Goal: Task Accomplishment & Management: Manage account settings

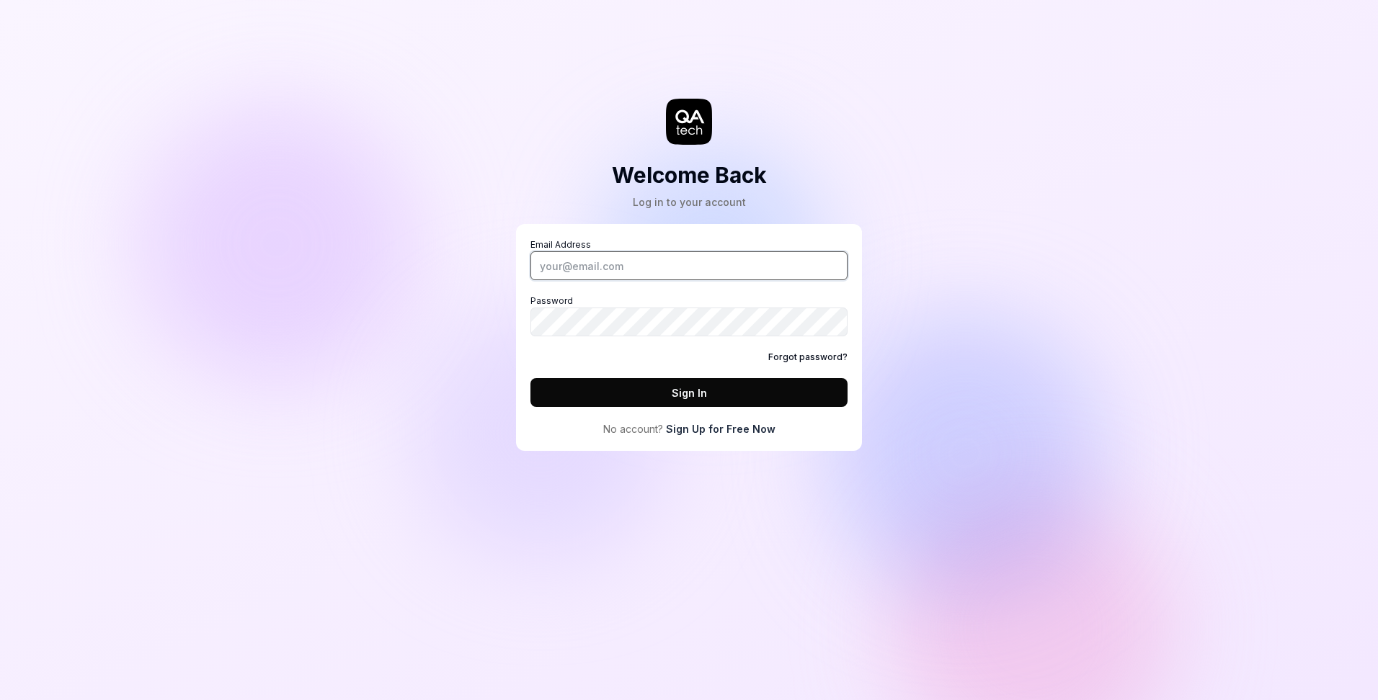
click at [623, 261] on input "Email Address" at bounding box center [688, 266] width 317 height 29
click at [600, 258] on input "Email Address" at bounding box center [688, 266] width 317 height 29
type input "[EMAIL_ADDRESS][DOMAIN_NAME]"
click at [530, 378] on button "Sign In" at bounding box center [688, 392] width 317 height 29
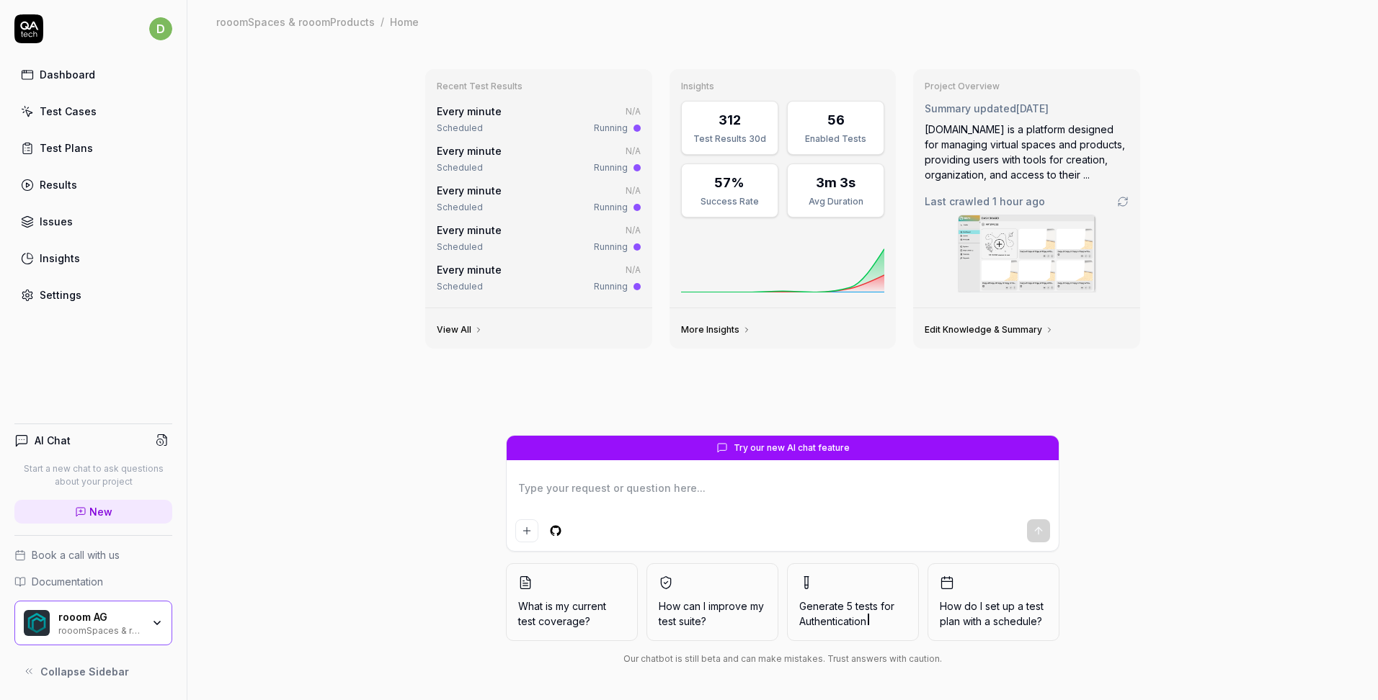
click at [96, 628] on div "rooomSpaces & rooomProducts" at bounding box center [100, 630] width 84 height 12
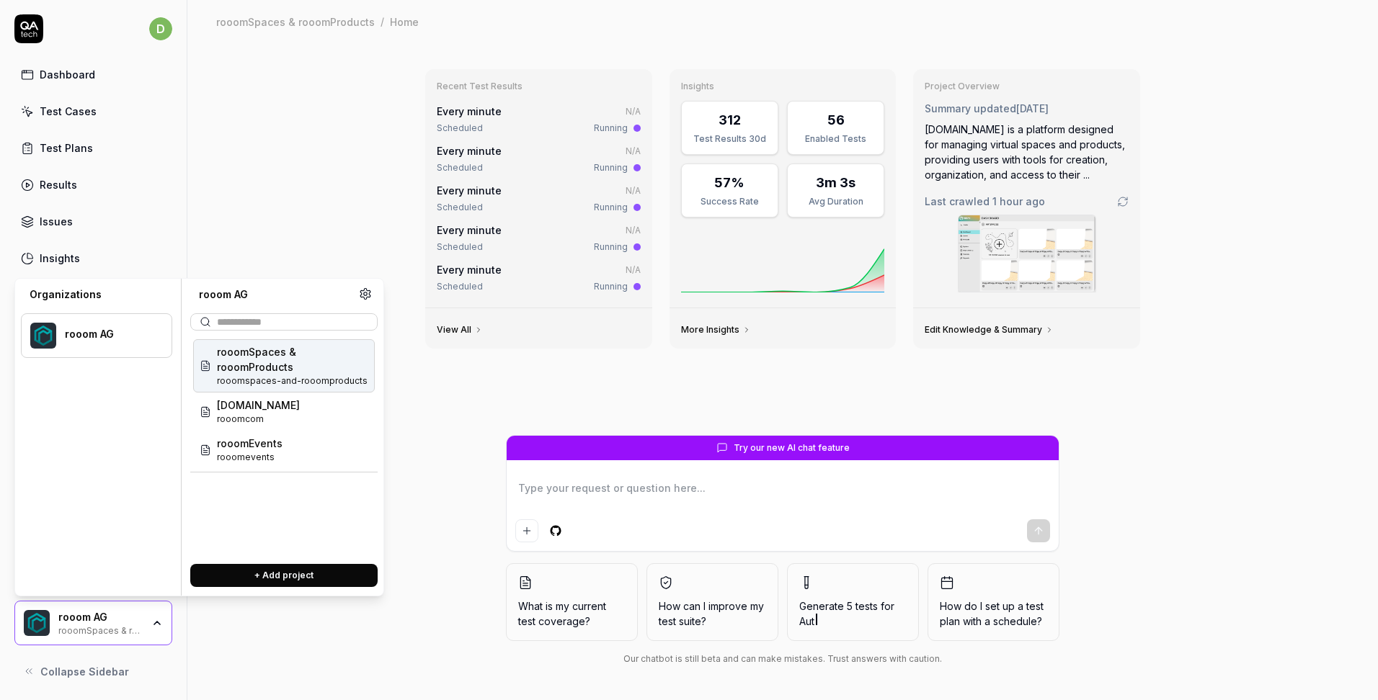
type textarea "*"
click at [297, 664] on div "Recent Test Results Every minute N/A Scheduled Running Every minute N/A Schedul…" at bounding box center [782, 371] width 1191 height 657
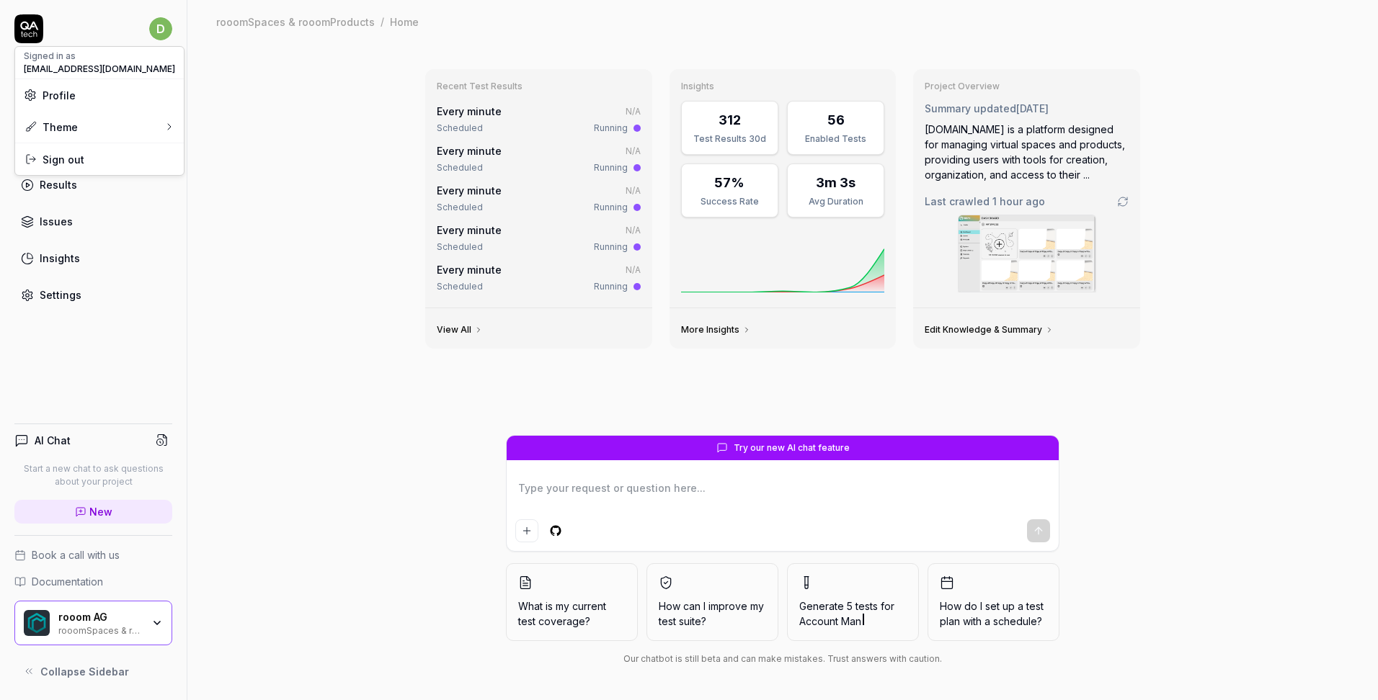
click at [164, 31] on html "d Dashboard Test Cases Test Plans Results Issues Insights Settings AI Chat Star…" at bounding box center [689, 350] width 1378 height 700
click at [84, 94] on span "Profile" at bounding box center [99, 95] width 151 height 15
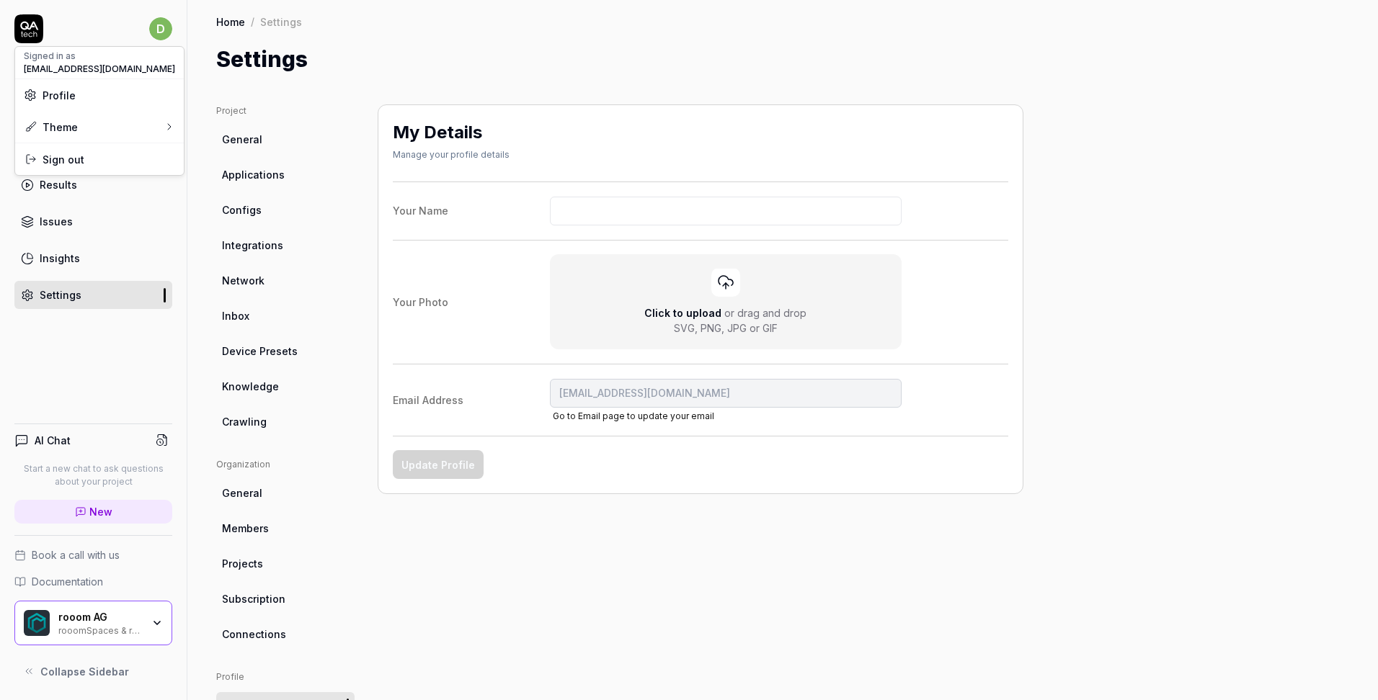
click at [53, 96] on span "Profile" at bounding box center [59, 95] width 33 height 15
click at [251, 138] on html "d Dashboard Test Cases Test Plans Results Issues Insights Settings AI Chat Star…" at bounding box center [689, 350] width 1378 height 700
click at [251, 138] on span "General" at bounding box center [242, 139] width 40 height 15
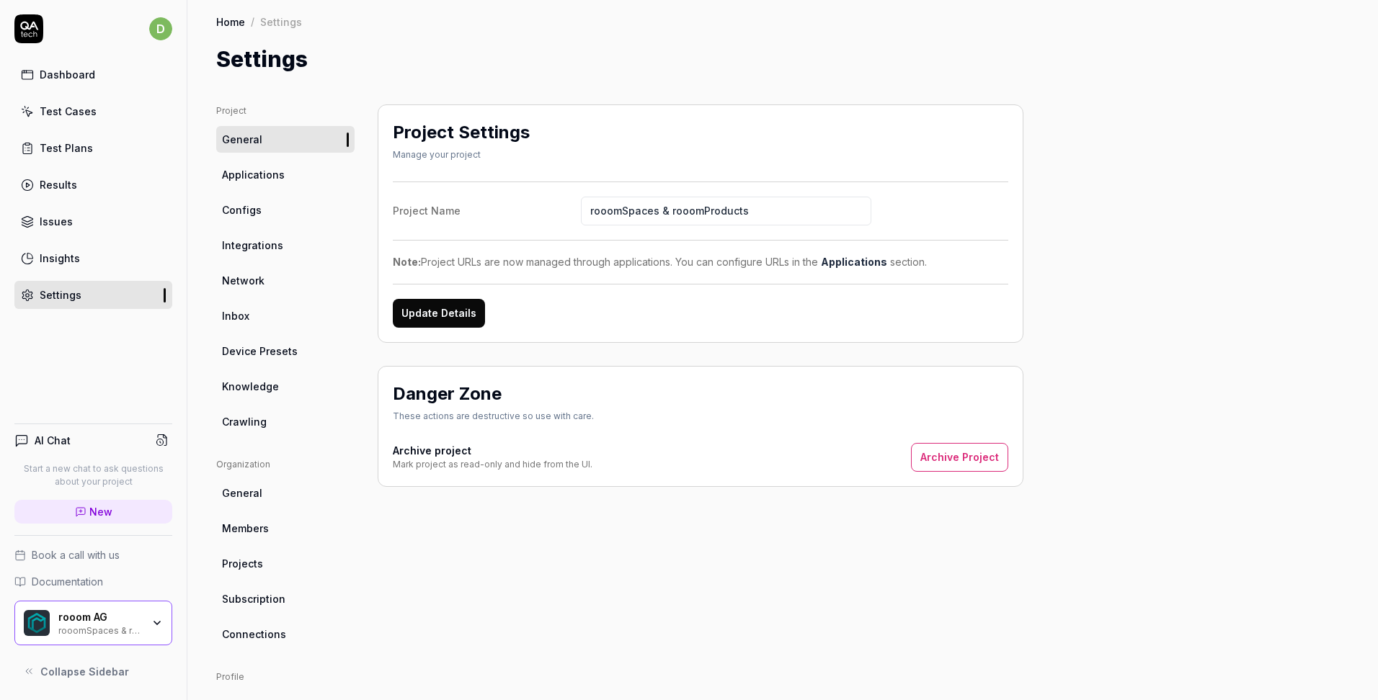
click at [253, 177] on span "Applications" at bounding box center [253, 174] width 63 height 15
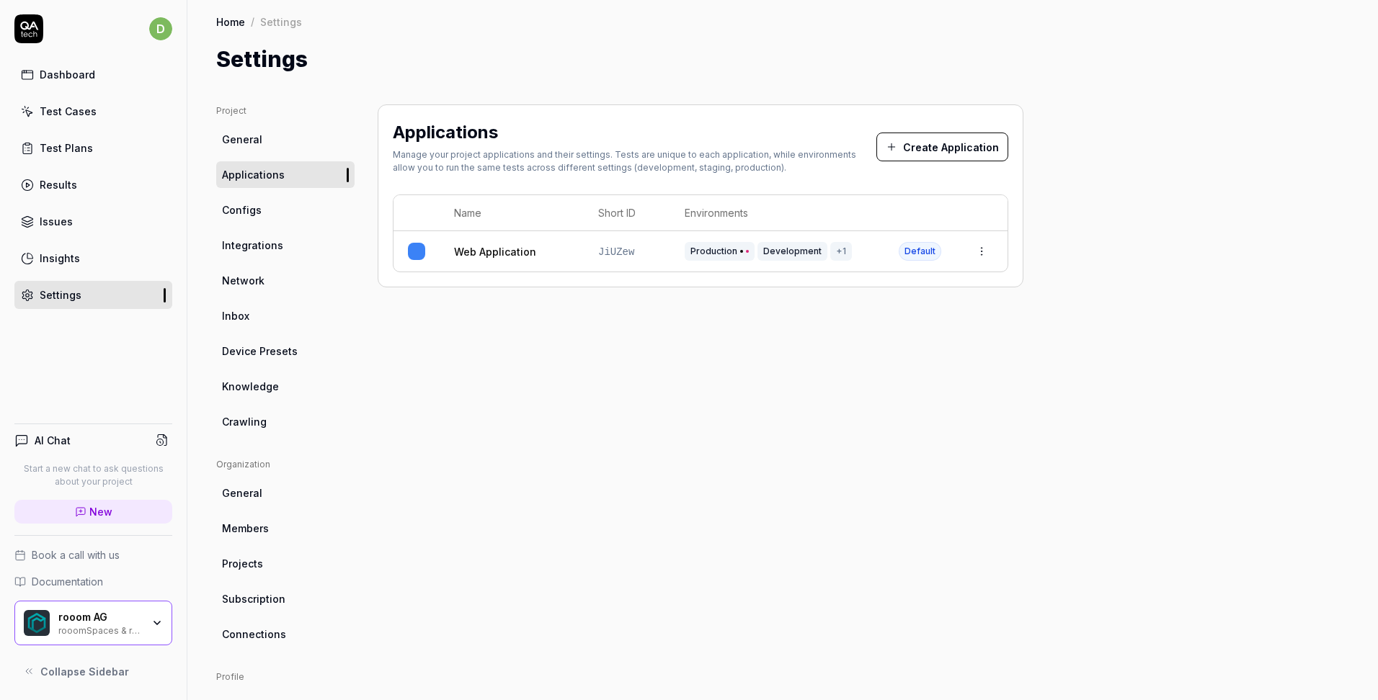
click at [170, 27] on html "d Dashboard Test Cases Test Plans Results Issues Insights Settings AI Chat Star…" at bounding box center [689, 350] width 1378 height 700
click at [237, 192] on div "System" at bounding box center [230, 194] width 49 height 22
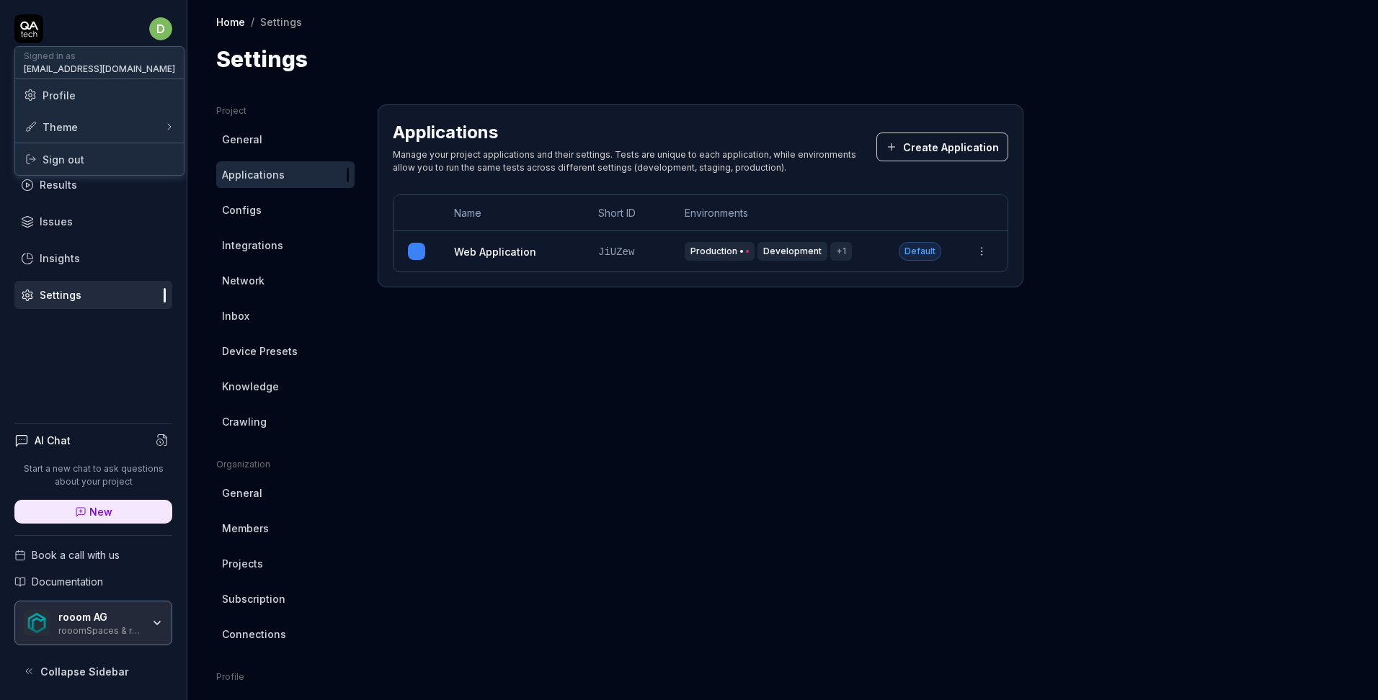
click at [159, 32] on html "d Dashboard Test Cases Test Plans Results Issues Insights Settings AI Chat Star…" at bounding box center [689, 350] width 1378 height 700
click at [75, 97] on span "Profile" at bounding box center [99, 95] width 151 height 15
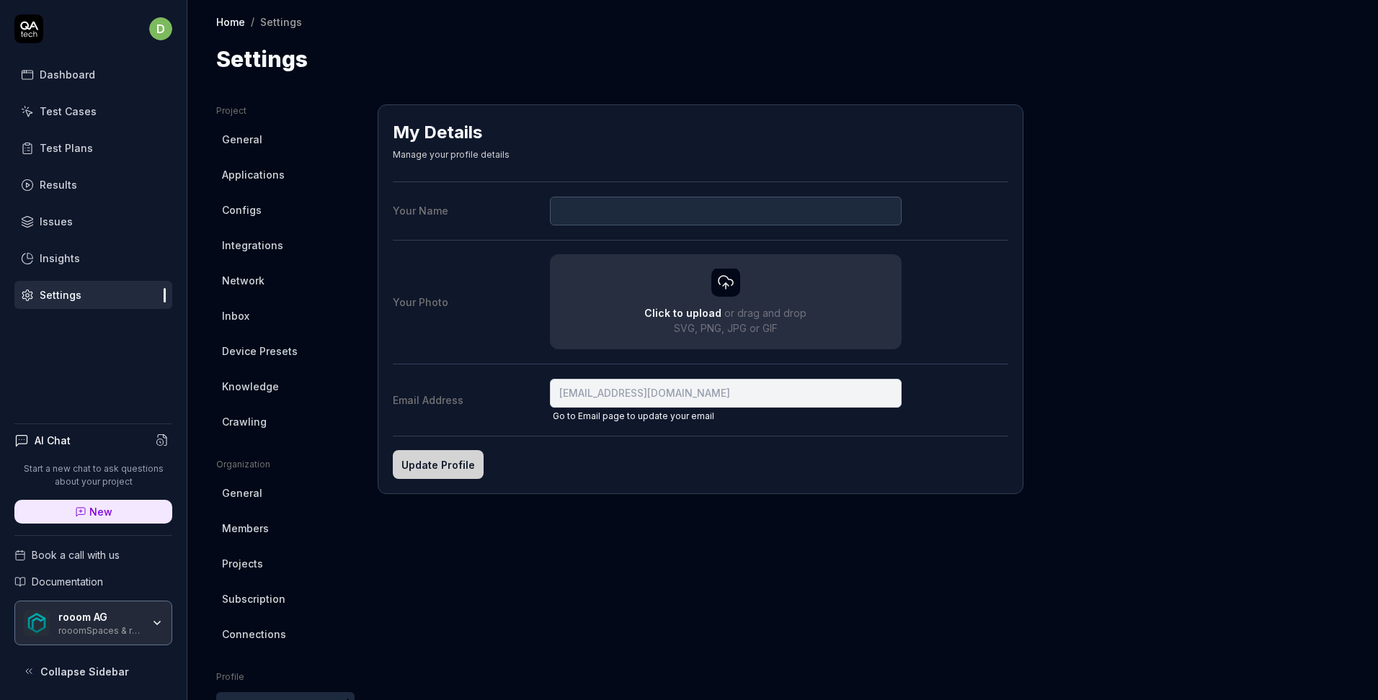
click at [427, 285] on html "d Dashboard Test Cases Test Plans Results Issues Insights Settings AI Chat Star…" at bounding box center [689, 350] width 1378 height 700
click at [584, 211] on input "Your Name" at bounding box center [726, 211] width 352 height 29
click at [432, 453] on button "Update Profile" at bounding box center [438, 464] width 91 height 29
type input "rooom Admin"
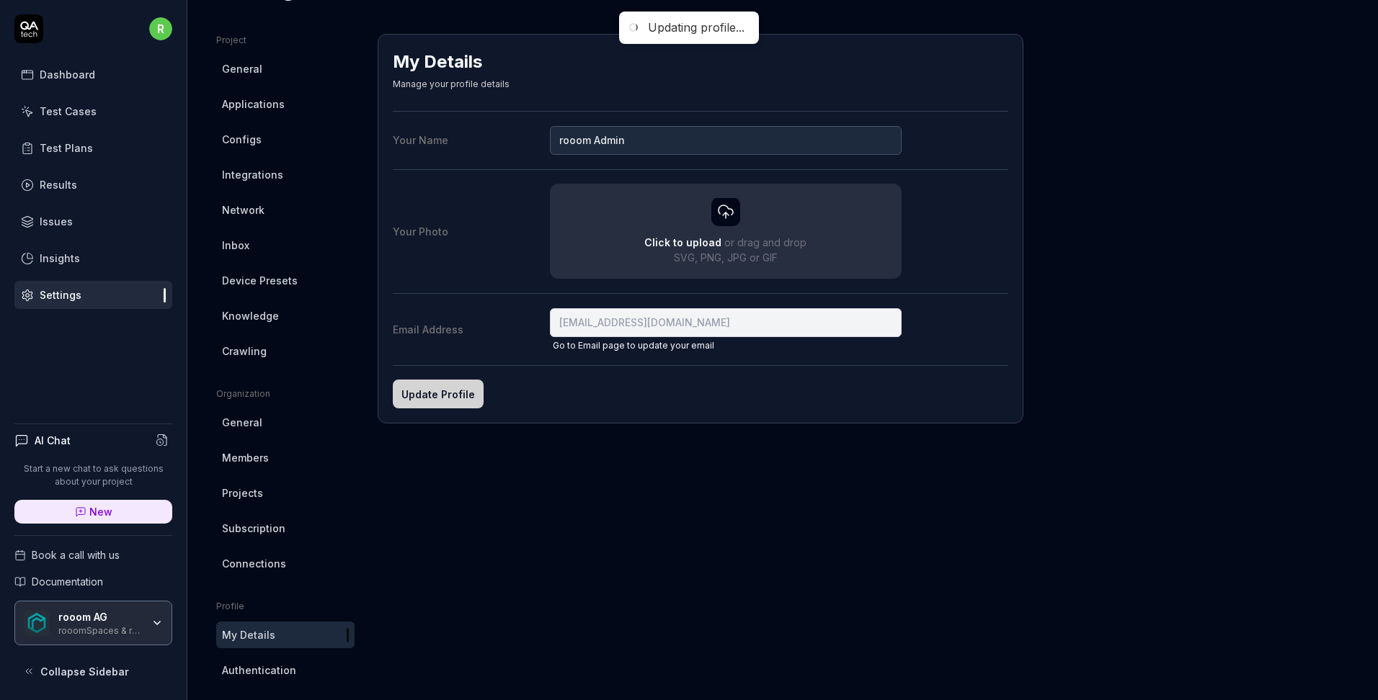
scroll to position [153, 0]
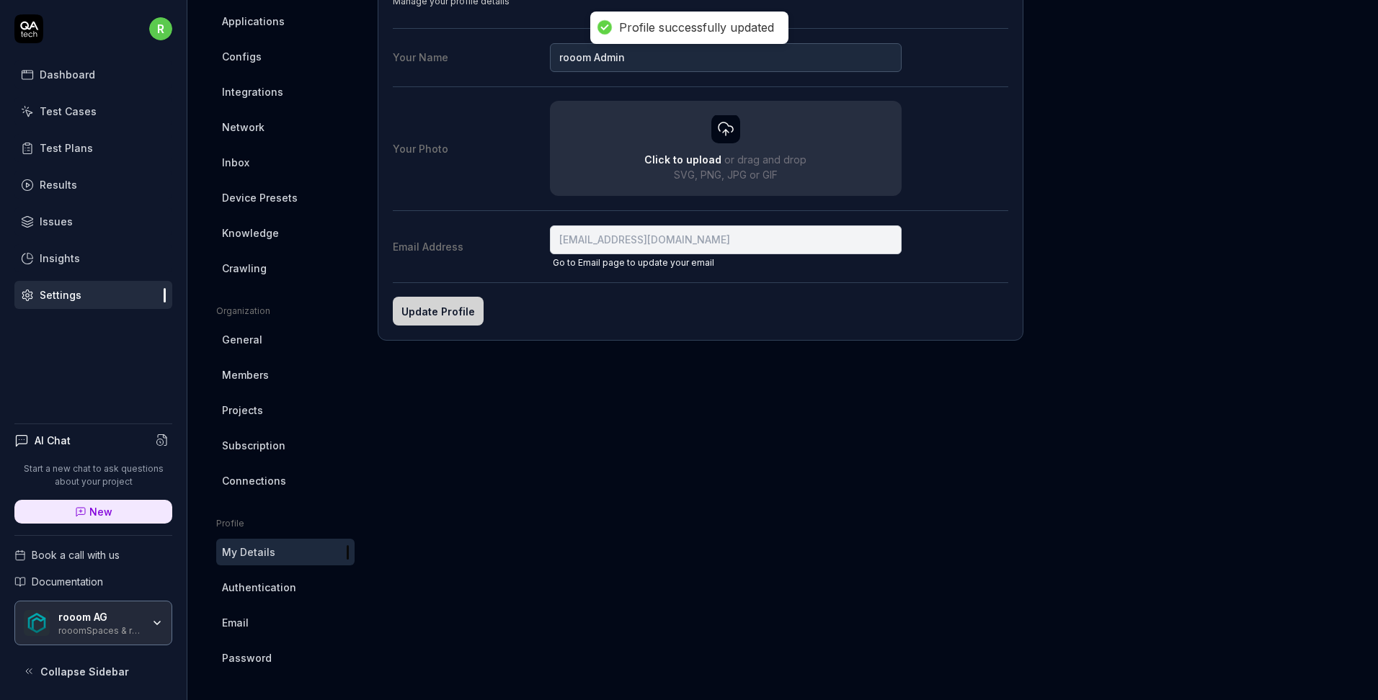
click at [235, 589] on span "Authentication" at bounding box center [259, 587] width 74 height 15
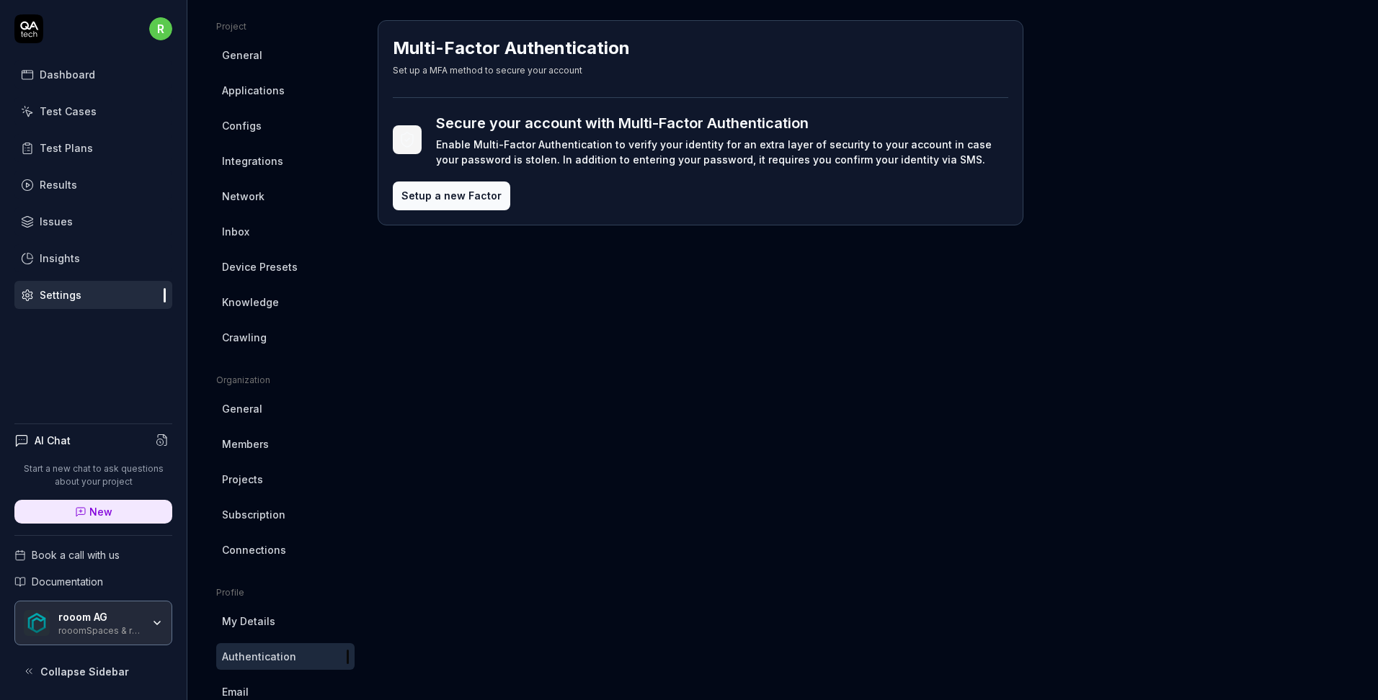
scroll to position [153, 0]
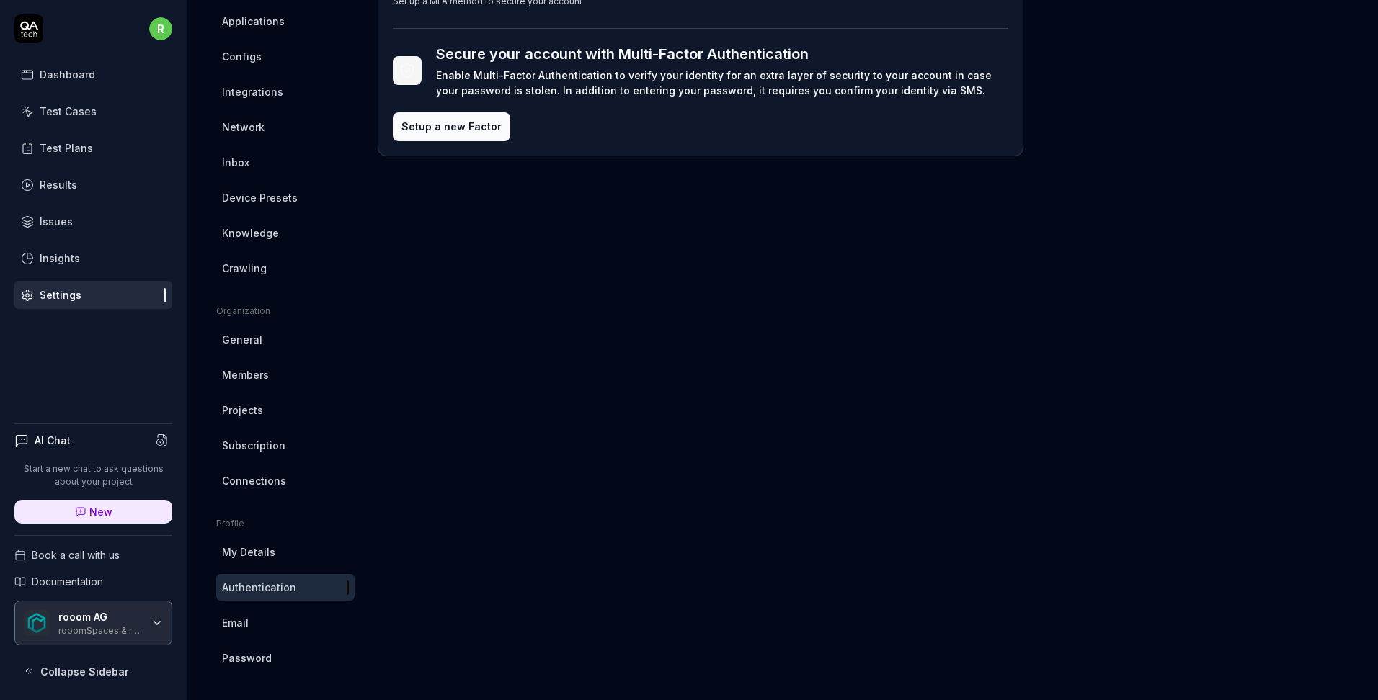
click at [269, 626] on link "Email" at bounding box center [285, 623] width 138 height 27
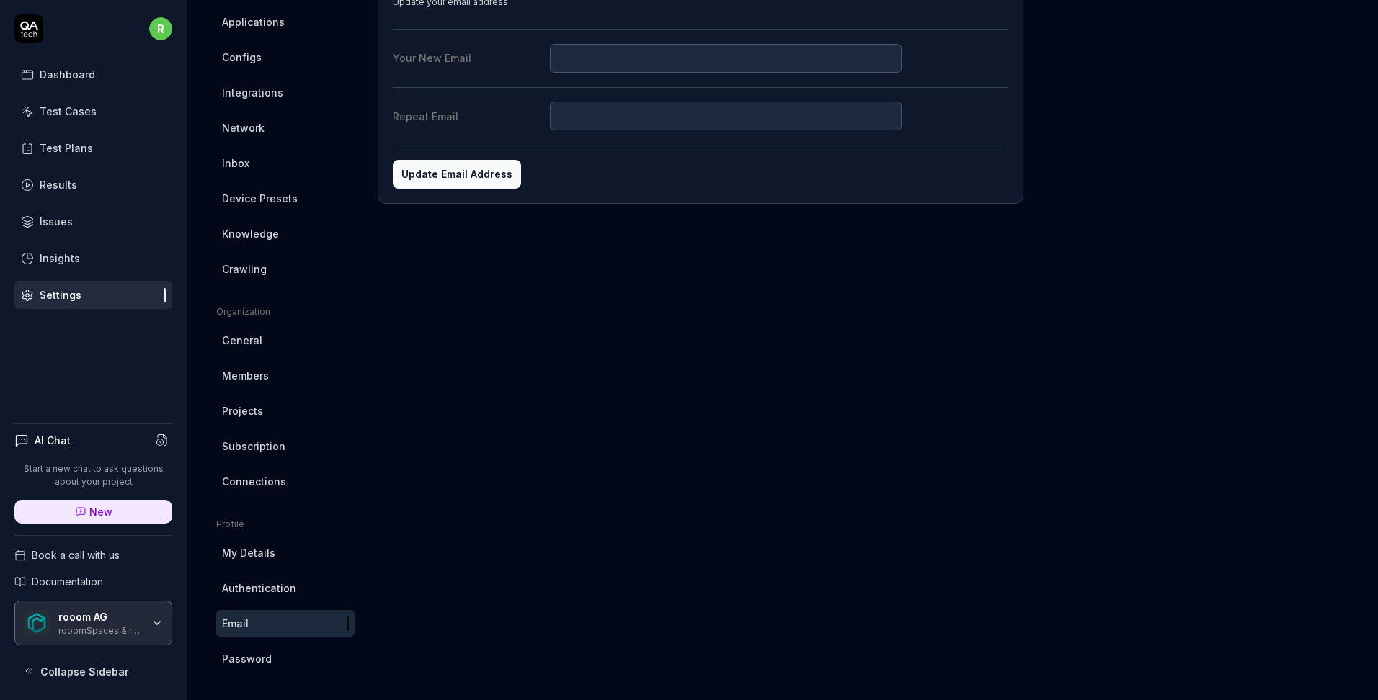
scroll to position [153, 0]
click at [277, 653] on link "Password" at bounding box center [285, 658] width 138 height 27
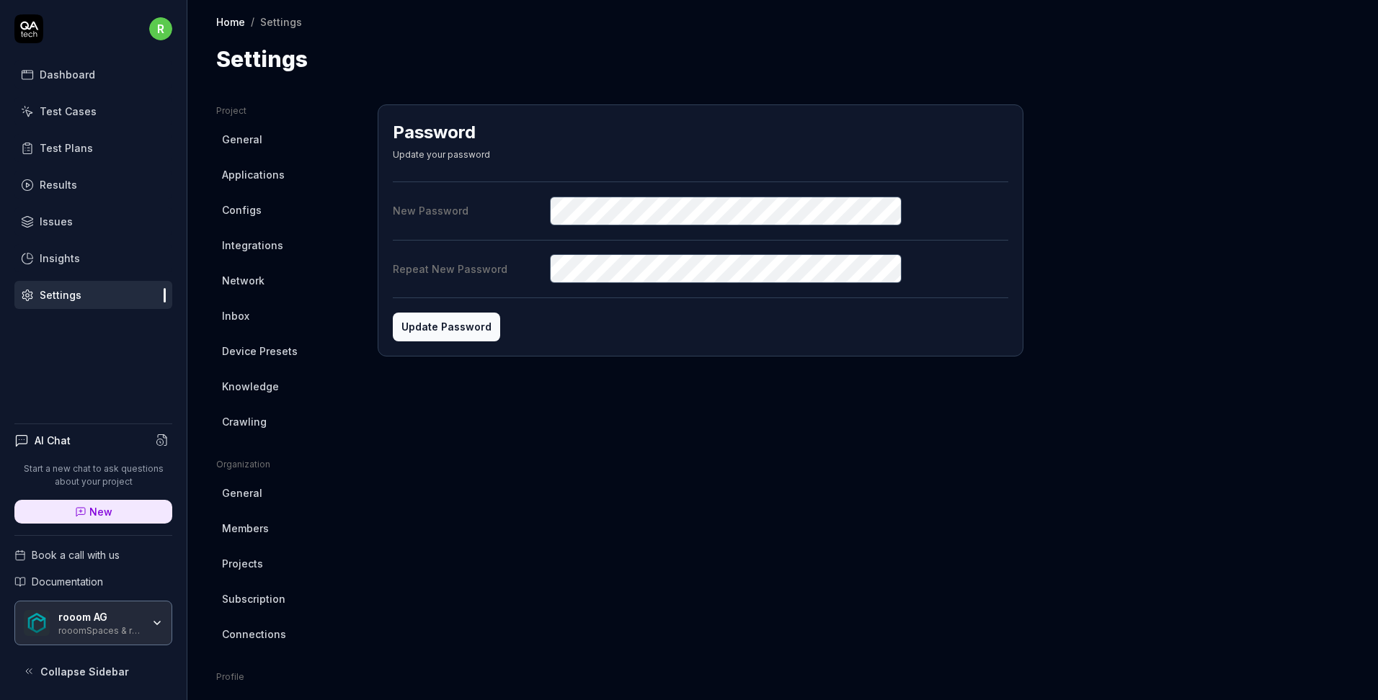
click at [467, 329] on button "Update Password" at bounding box center [446, 327] width 107 height 29
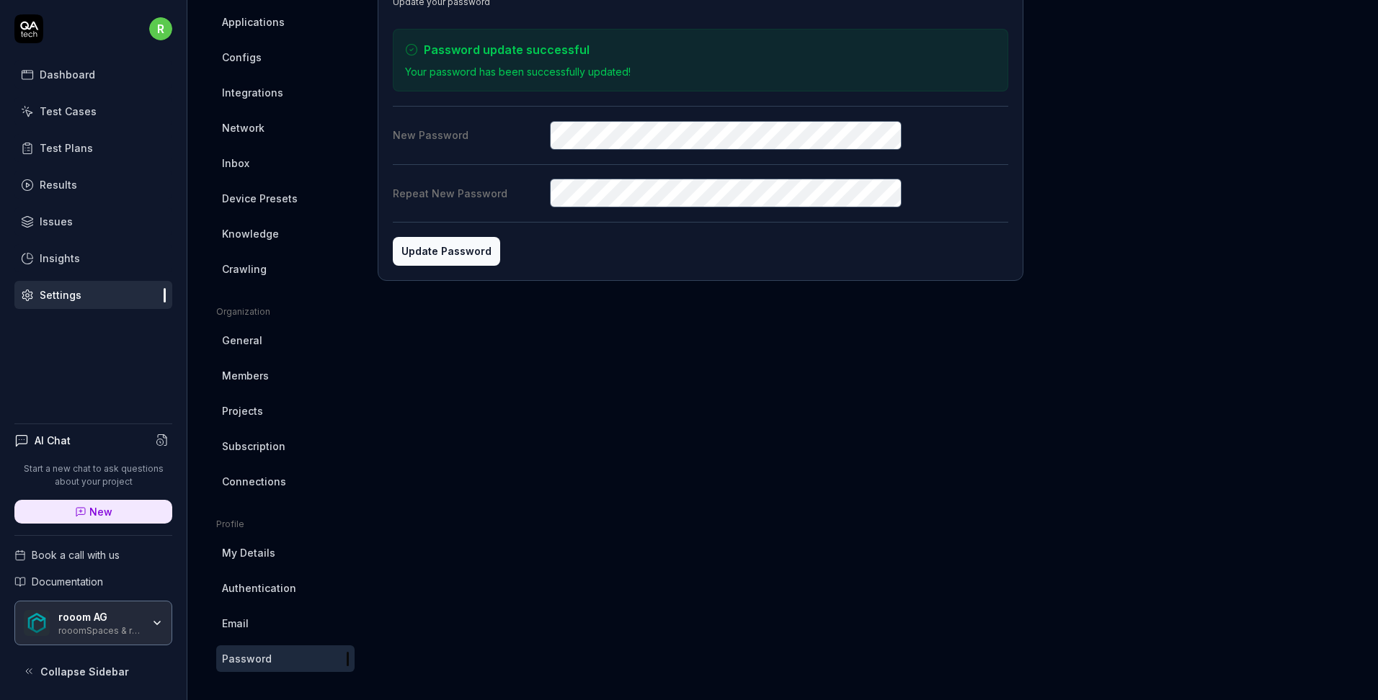
scroll to position [153, 0]
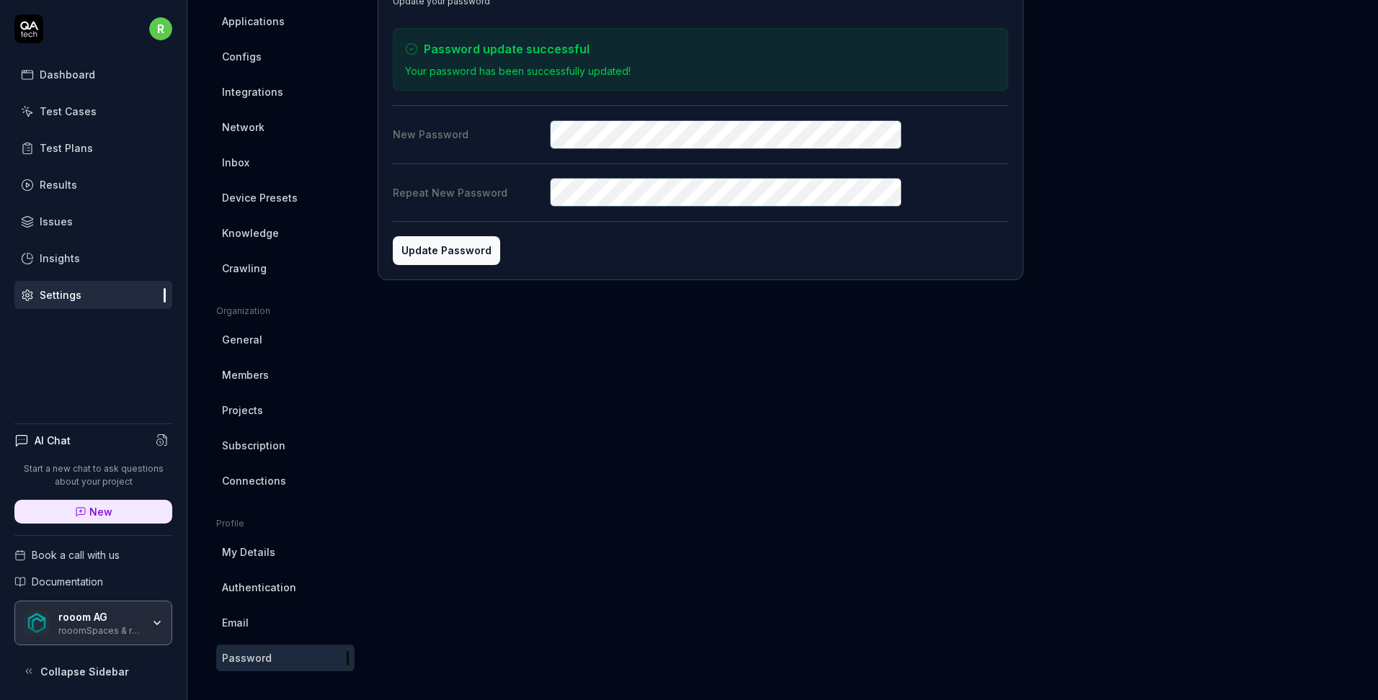
click at [254, 585] on span "Authentication" at bounding box center [259, 587] width 74 height 15
click at [279, 589] on span "Authentication" at bounding box center [259, 587] width 74 height 15
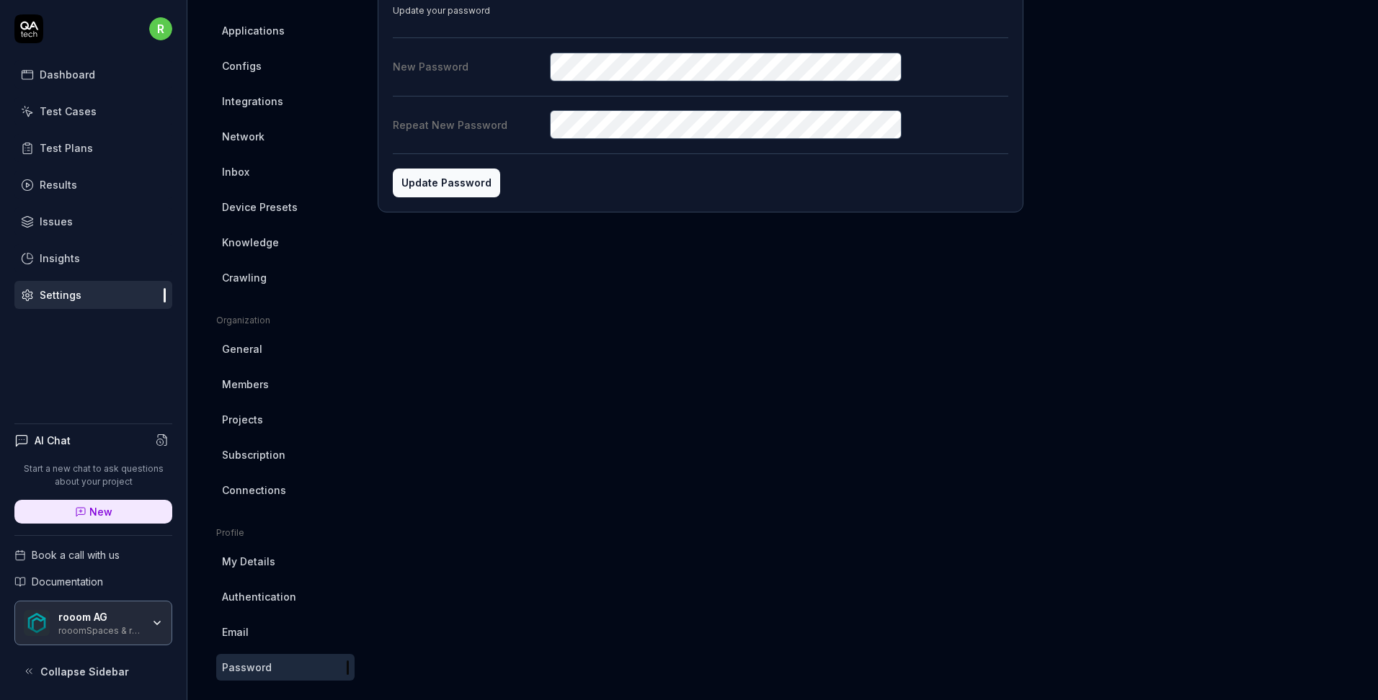
scroll to position [153, 0]
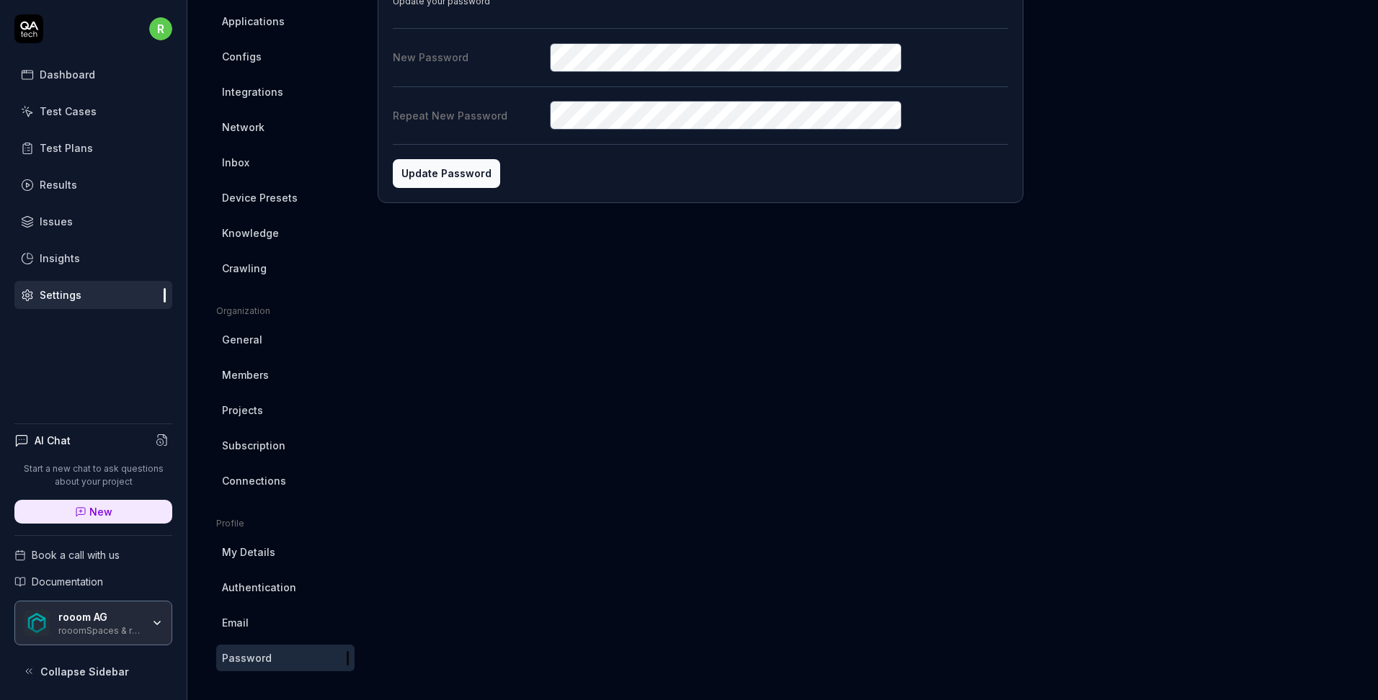
click at [257, 588] on span "Authentication" at bounding box center [259, 587] width 74 height 15
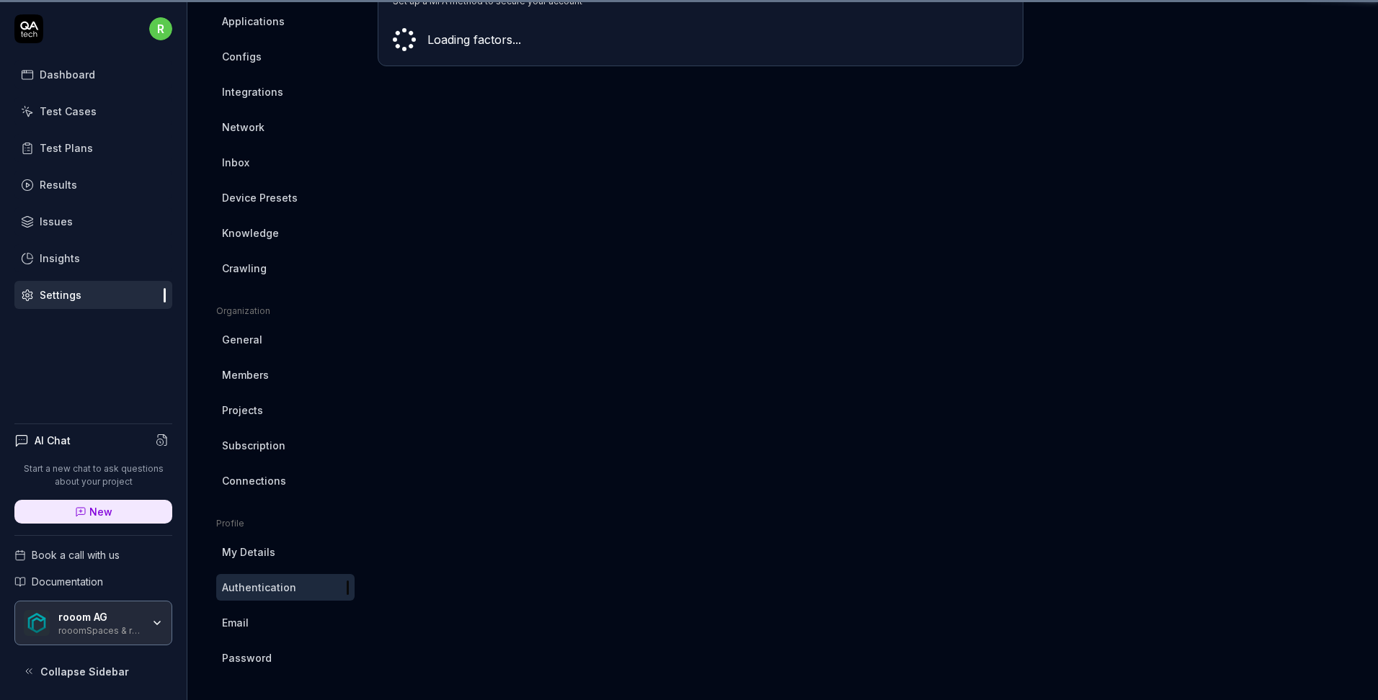
scroll to position [104, 0]
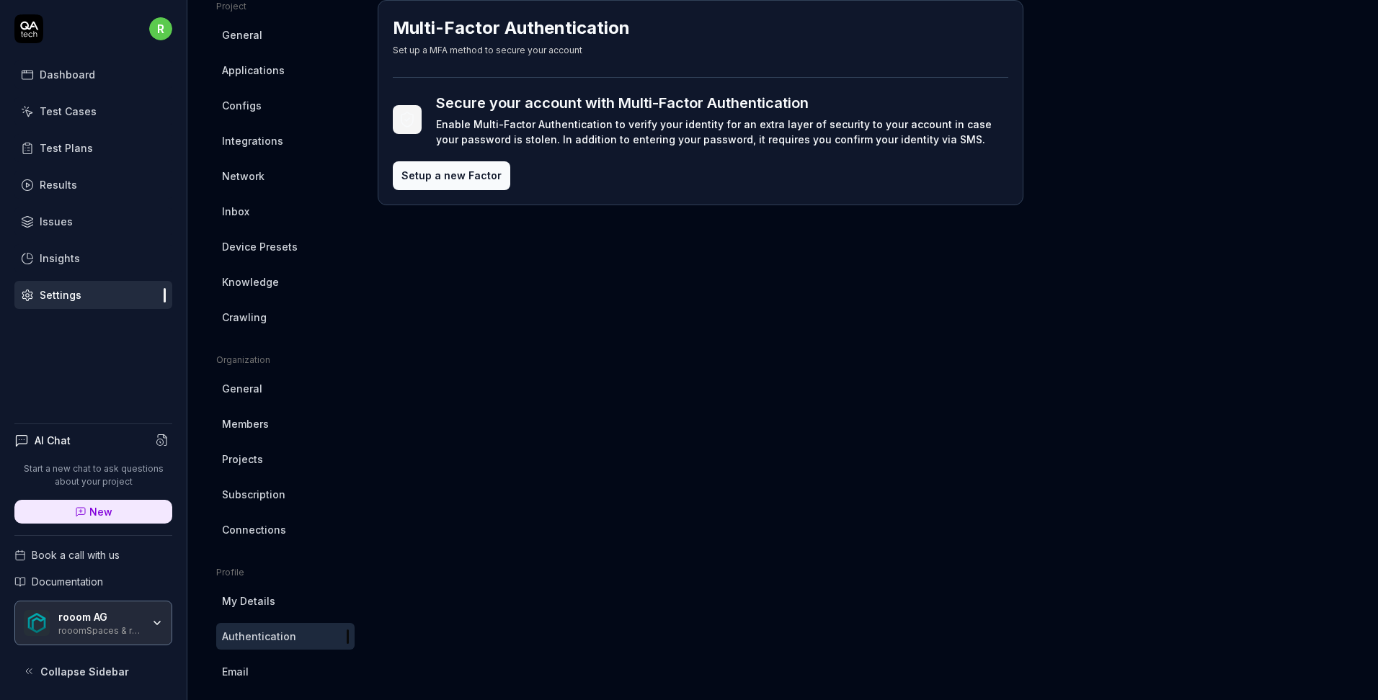
drag, startPoint x: 445, startPoint y: 344, endPoint x: 455, endPoint y: 310, distance: 36.2
click at [446, 339] on div "Multi-Factor Authentication Set up a MFA method to secure your account Secure y…" at bounding box center [701, 360] width 646 height 721
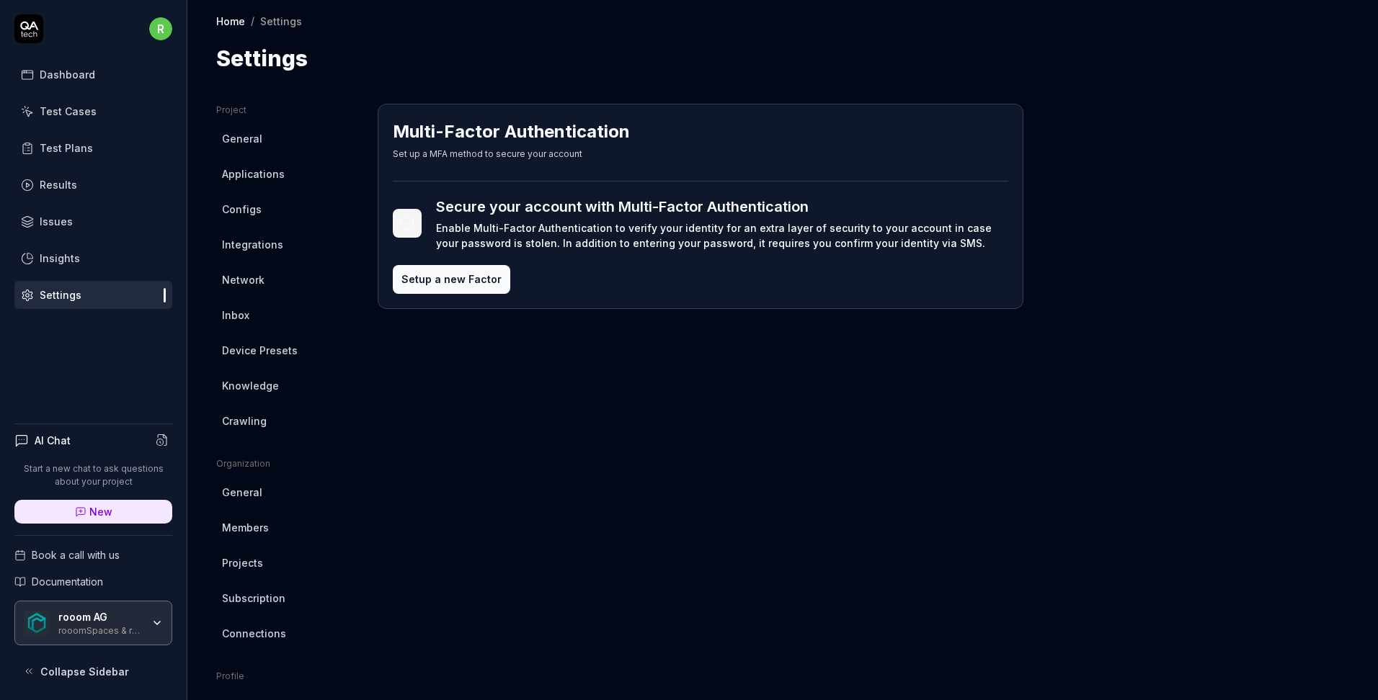
scroll to position [0, 0]
click at [401, 218] on icon at bounding box center [407, 223] width 12 height 14
click at [445, 283] on button "Setup a new Factor" at bounding box center [451, 280] width 117 height 29
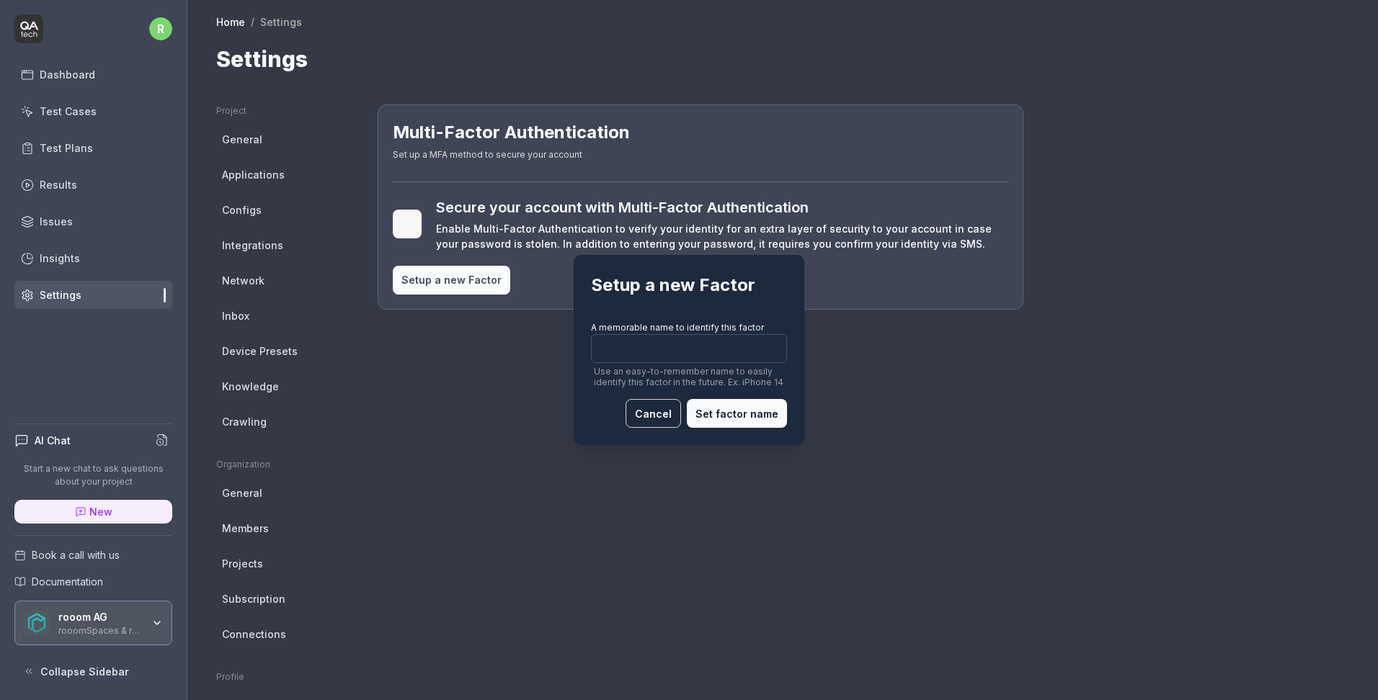
click at [631, 348] on input "A memorable name to identify this factor Use an easy-to-remember name to easily…" at bounding box center [689, 348] width 196 height 29
click at [654, 350] on input "A memorable name to identify this factor Use an easy-to-remember name to easily…" at bounding box center [689, 348] width 196 height 29
type input "k"
type input "KeePass"
click at [737, 417] on button "Set factor name" at bounding box center [737, 413] width 100 height 29
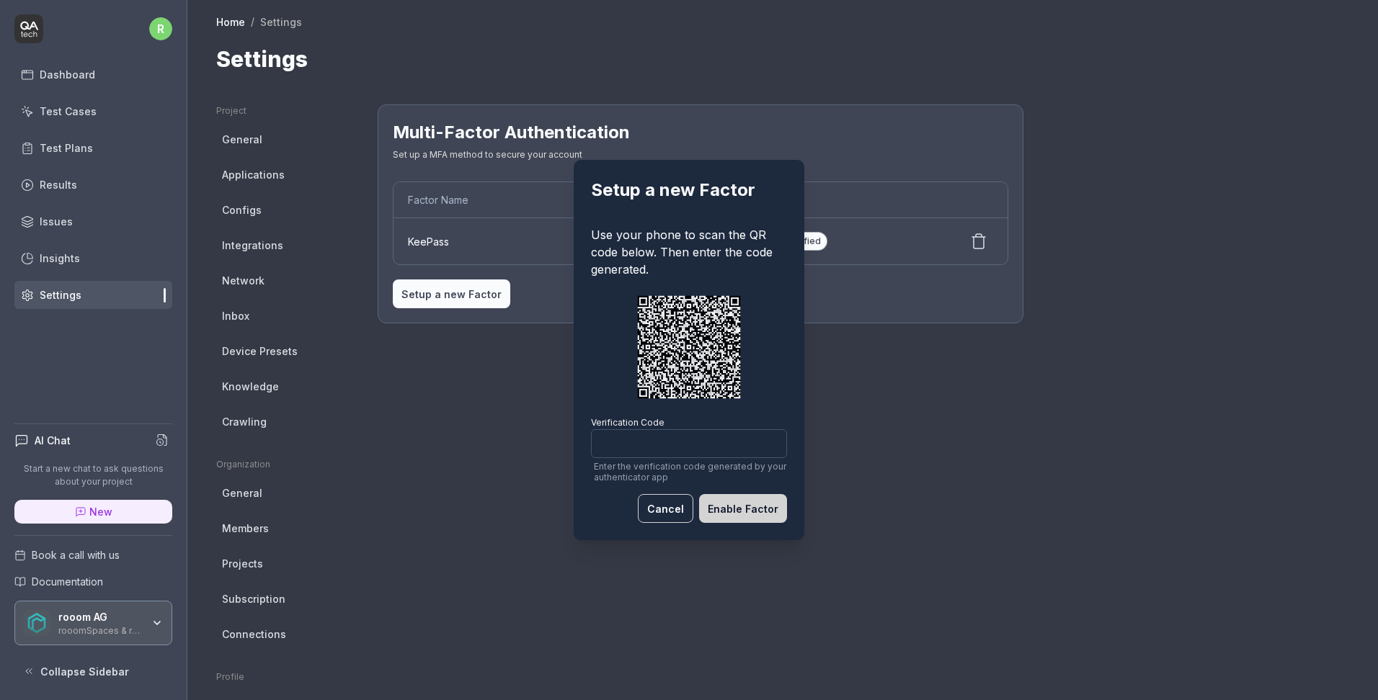
click at [682, 450] on input "Verification Code Enter the verification code generated by your authenticator a…" at bounding box center [689, 444] width 196 height 29
click at [685, 356] on img at bounding box center [688, 347] width 115 height 115
drag, startPoint x: 666, startPoint y: 476, endPoint x: 624, endPoint y: 471, distance: 42.1
click at [624, 471] on span "Enter the verification code generated by your authenticator app" at bounding box center [689, 472] width 196 height 22
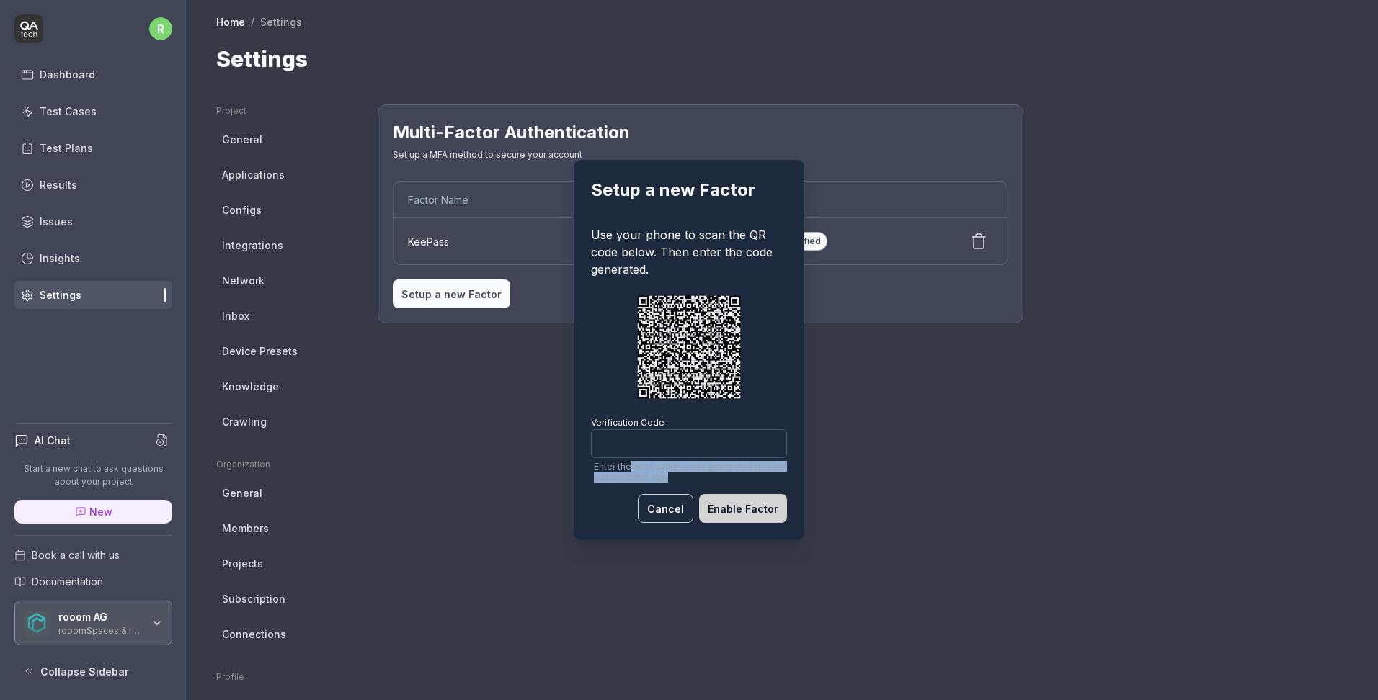
click at [624, 458] on input "Verification Code Enter the verification code generated by your authenticator a…" at bounding box center [689, 444] width 196 height 29
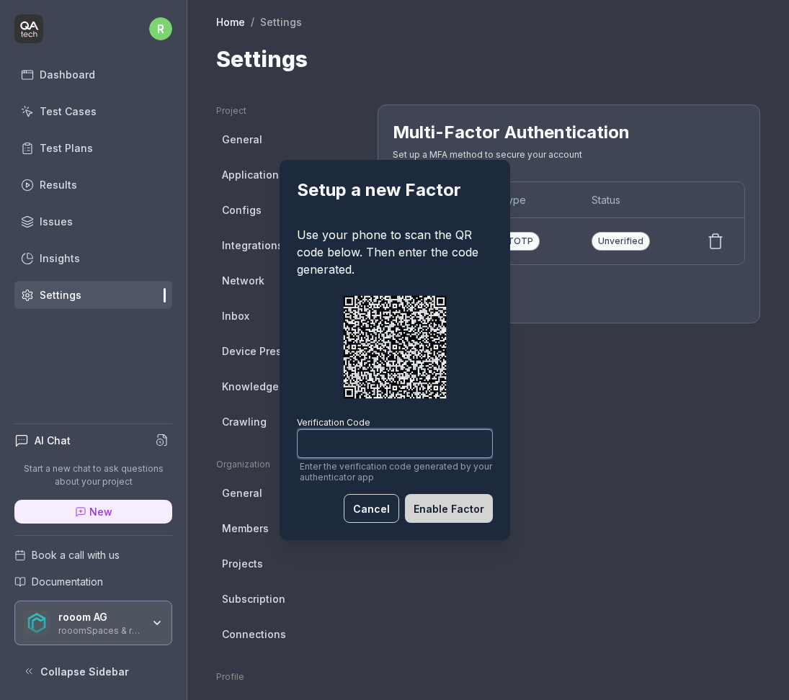
click at [362, 453] on input "Verification Code Enter the verification code generated by your authenticator a…" at bounding box center [395, 444] width 196 height 29
paste input "074646"
type input "074646"
click at [438, 504] on button "Enable Factor" at bounding box center [449, 508] width 88 height 29
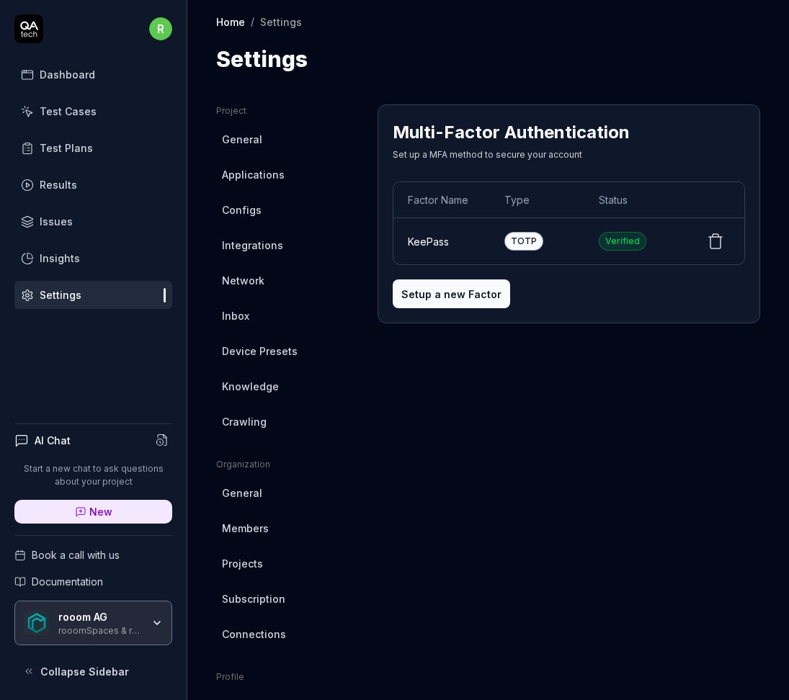
click at [563, 408] on div "Multi-Factor Authentication Set up a MFA method to secure your account Factor N…" at bounding box center [569, 464] width 383 height 721
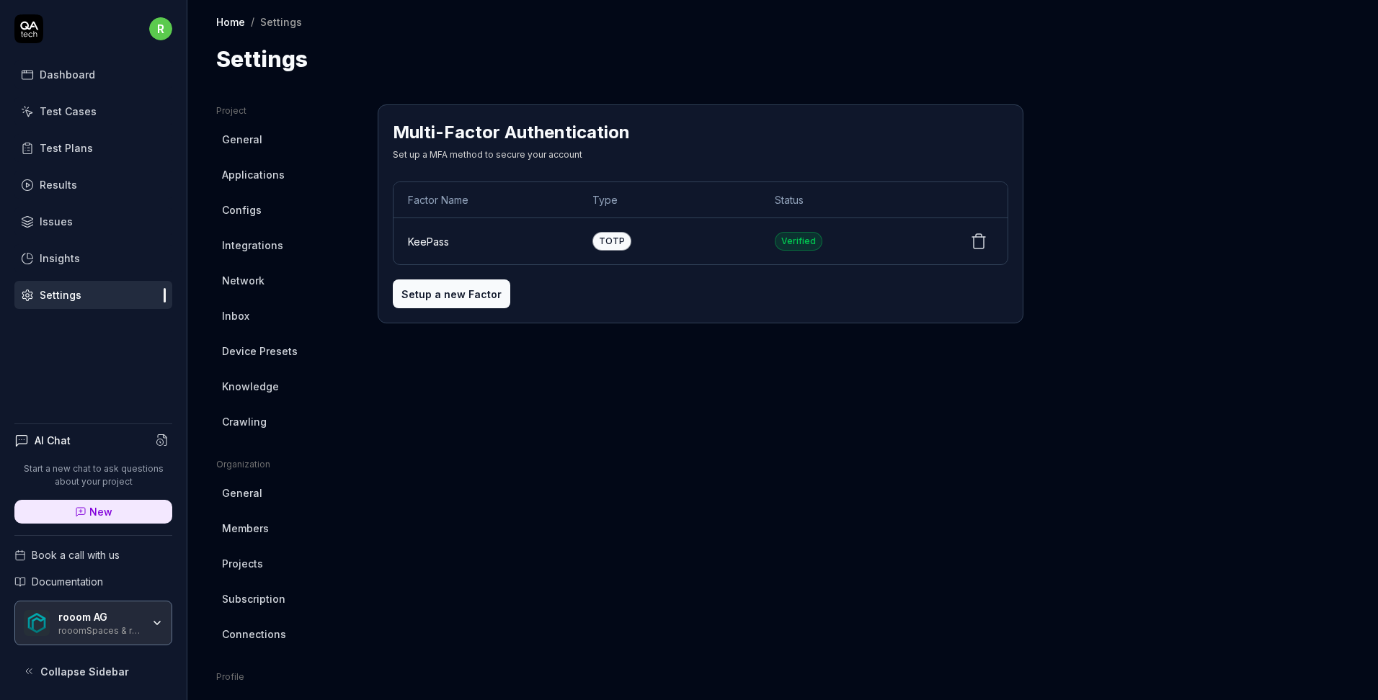
drag, startPoint x: 812, startPoint y: 399, endPoint x: 672, endPoint y: 437, distance: 145.4
click at [806, 401] on div "Multi-Factor Authentication Set up a MFA method to secure your account Factor N…" at bounding box center [701, 464] width 646 height 721
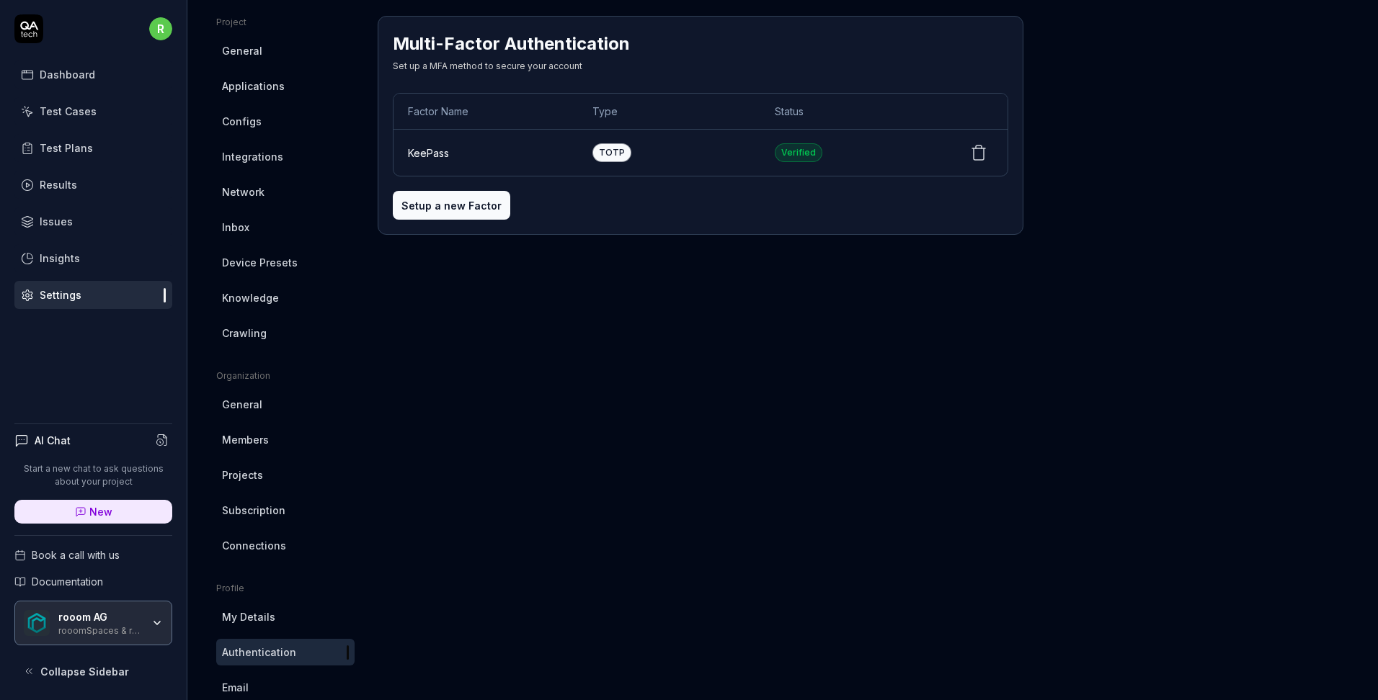
scroll to position [153, 0]
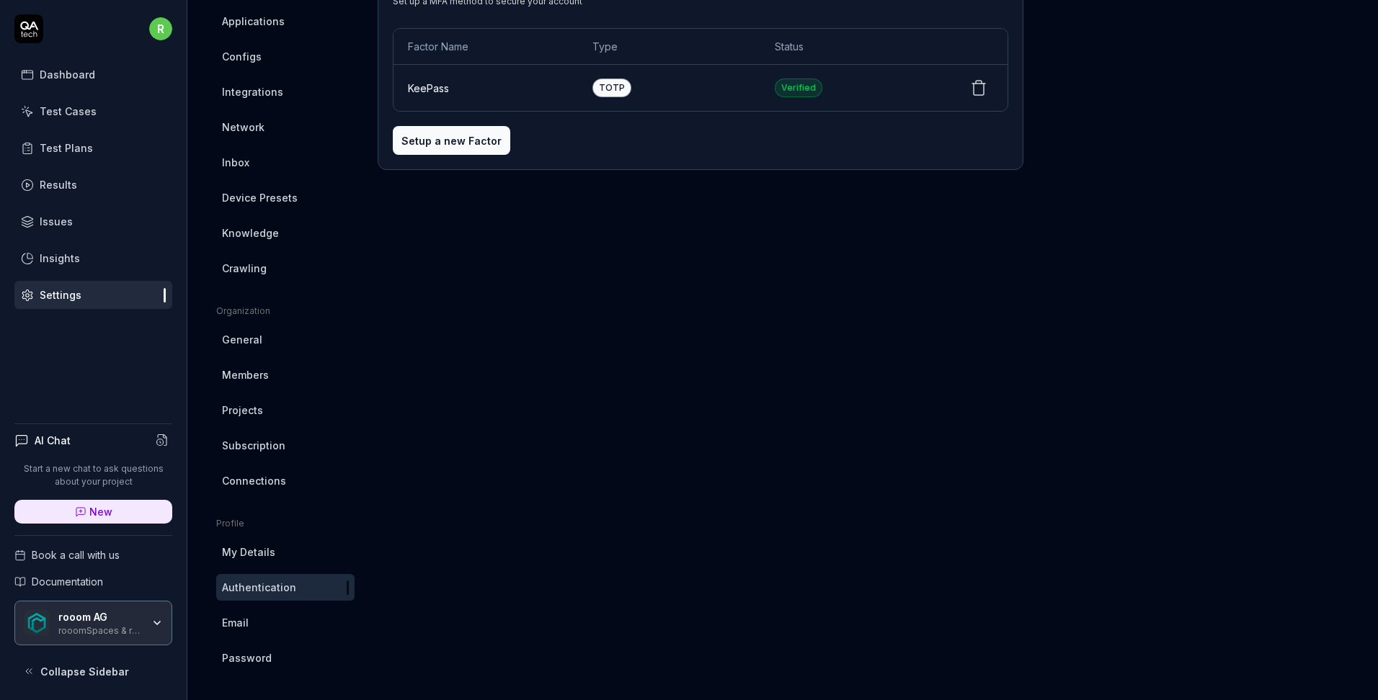
click at [259, 547] on span "My Details" at bounding box center [248, 552] width 53 height 15
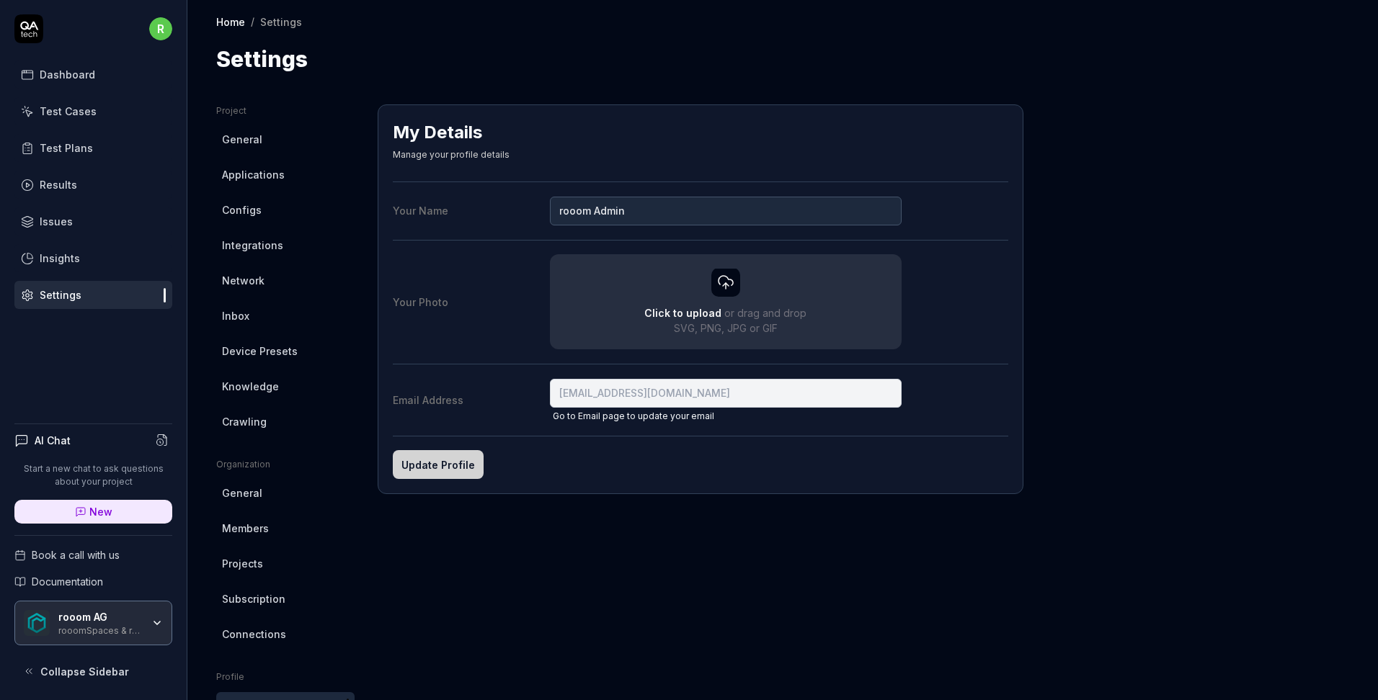
click at [269, 388] on span "Knowledge" at bounding box center [250, 386] width 57 height 15
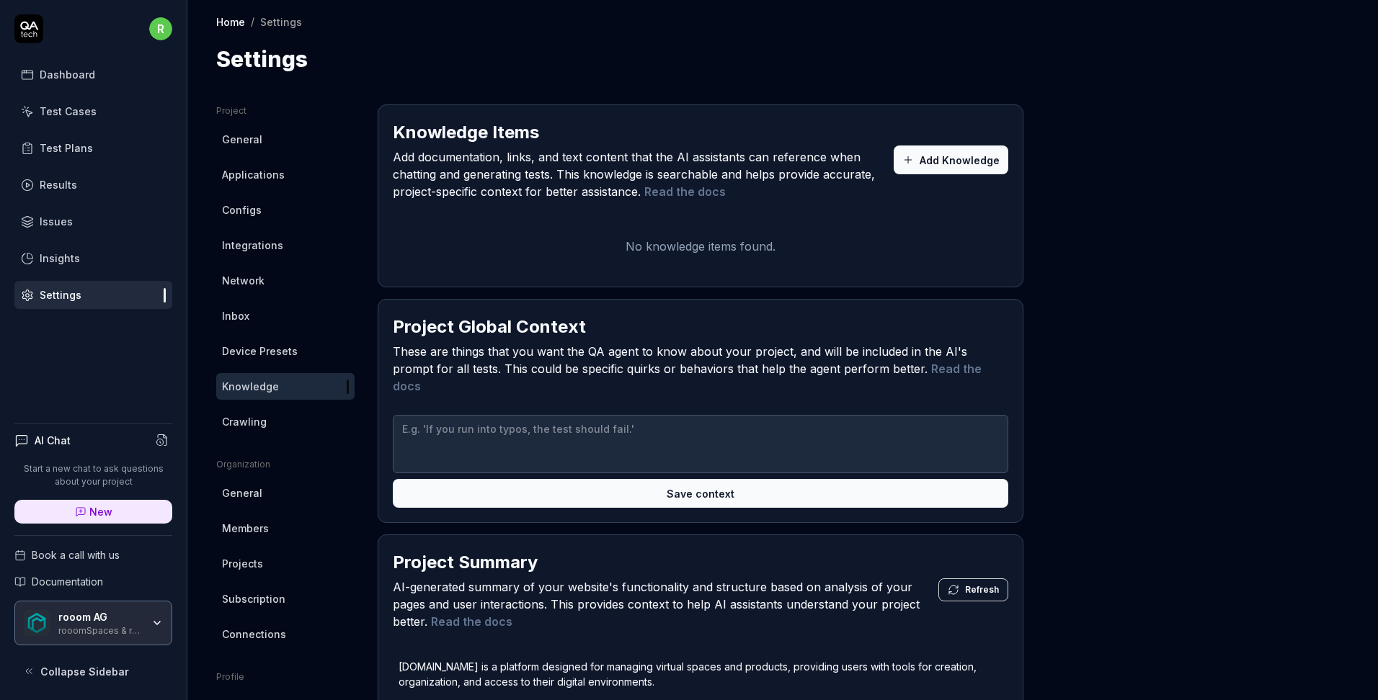
click at [101, 618] on div "rooom AG" at bounding box center [100, 617] width 84 height 13
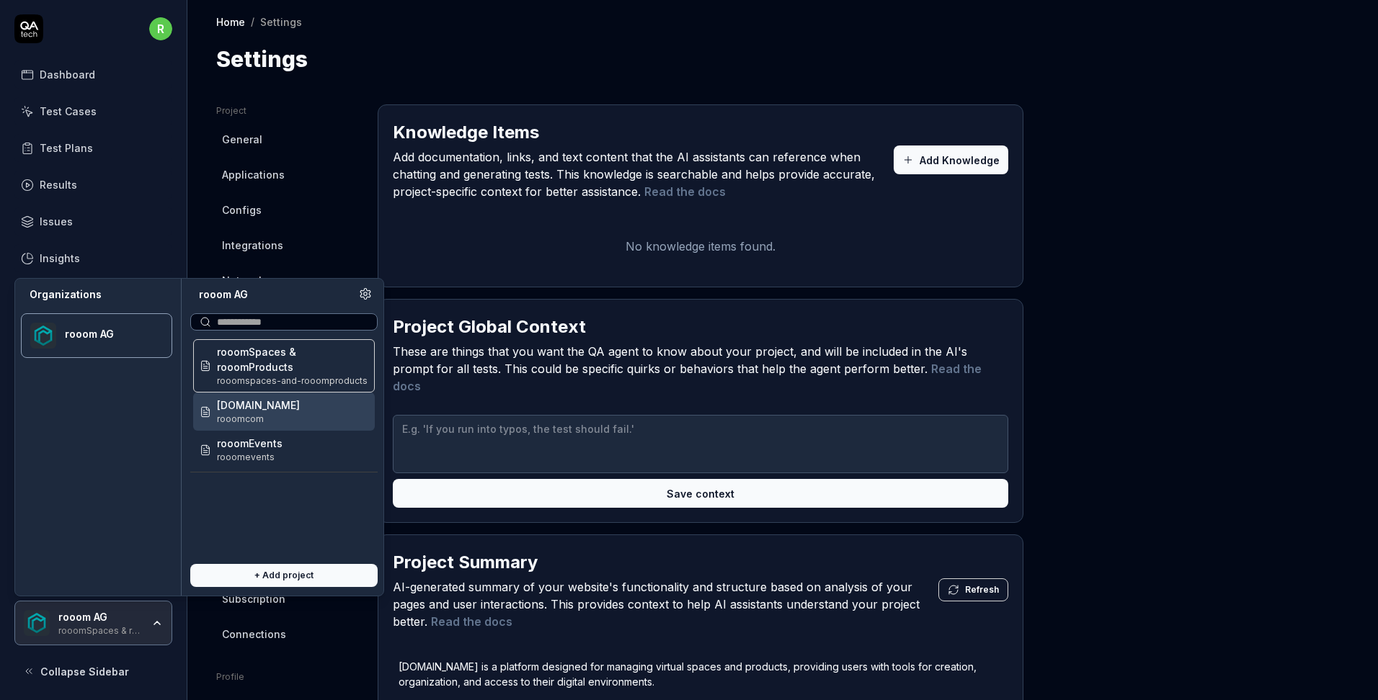
click at [252, 422] on span "rooomcom" at bounding box center [258, 419] width 83 height 13
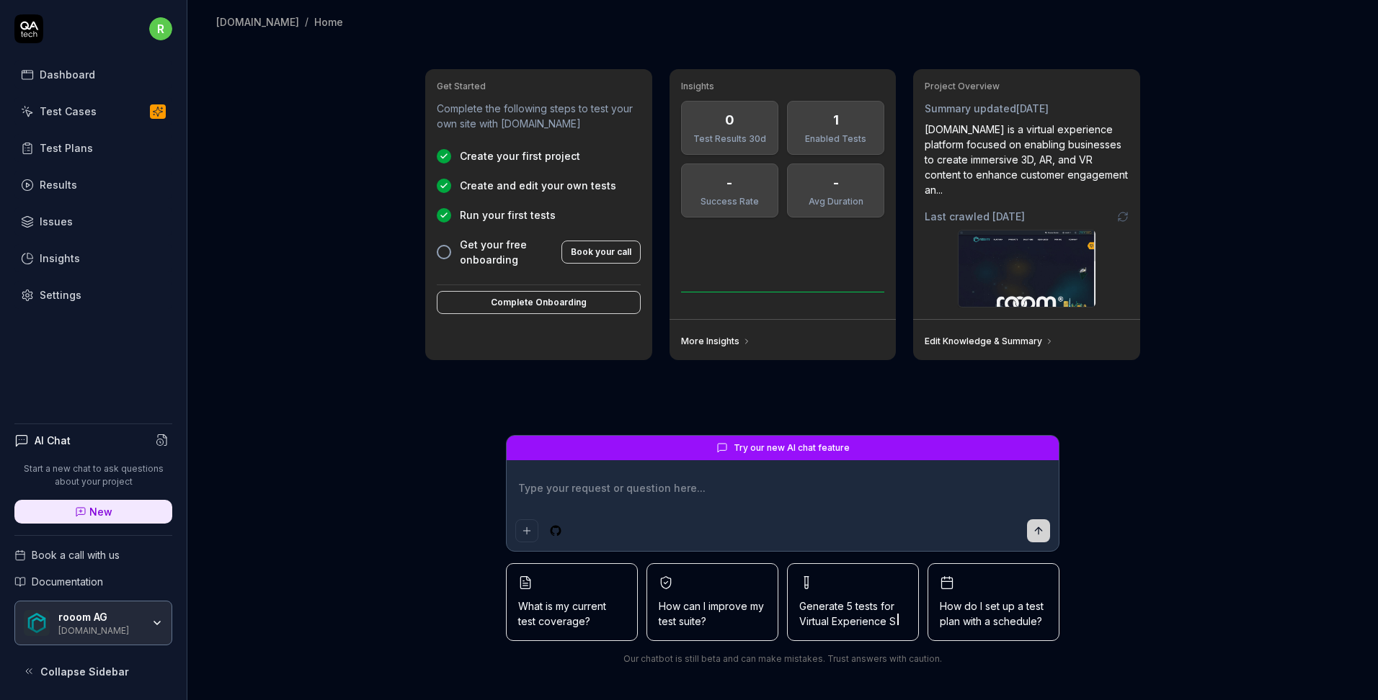
type textarea "*"
click at [62, 290] on div "Settings" at bounding box center [61, 295] width 42 height 15
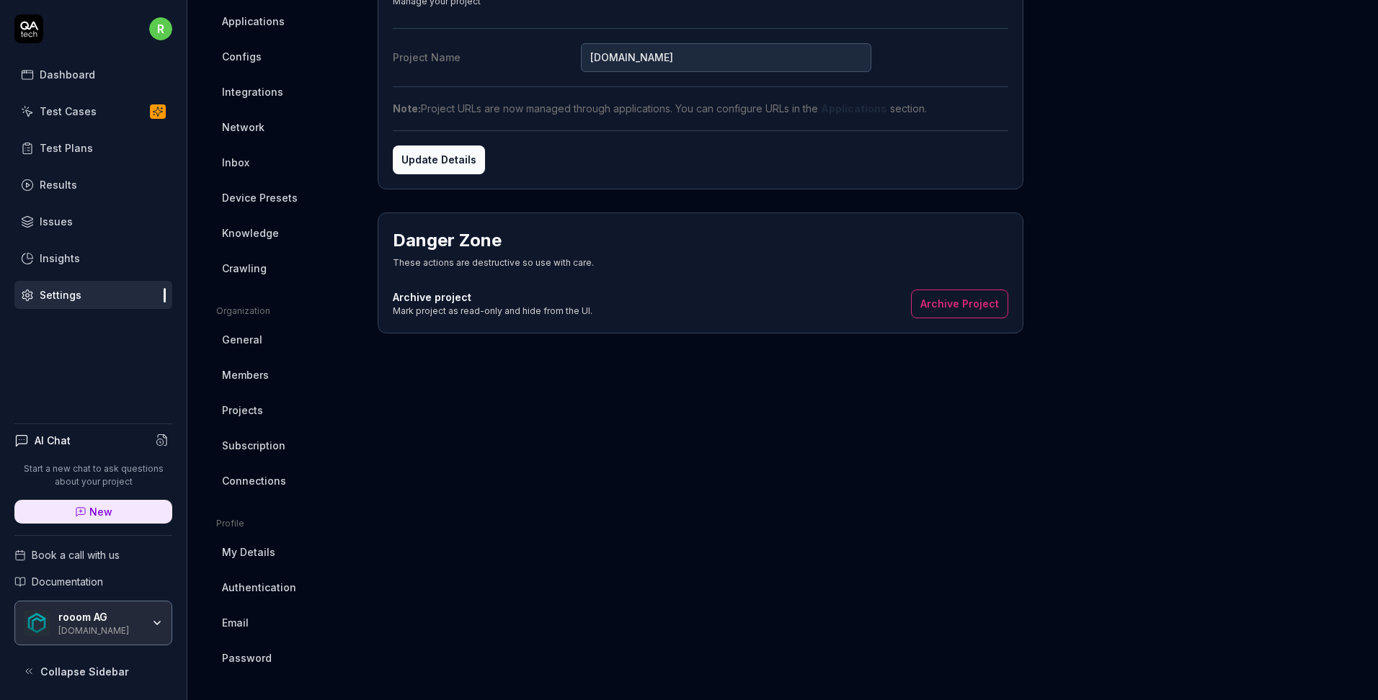
click at [257, 552] on span "My Details" at bounding box center [248, 552] width 53 height 15
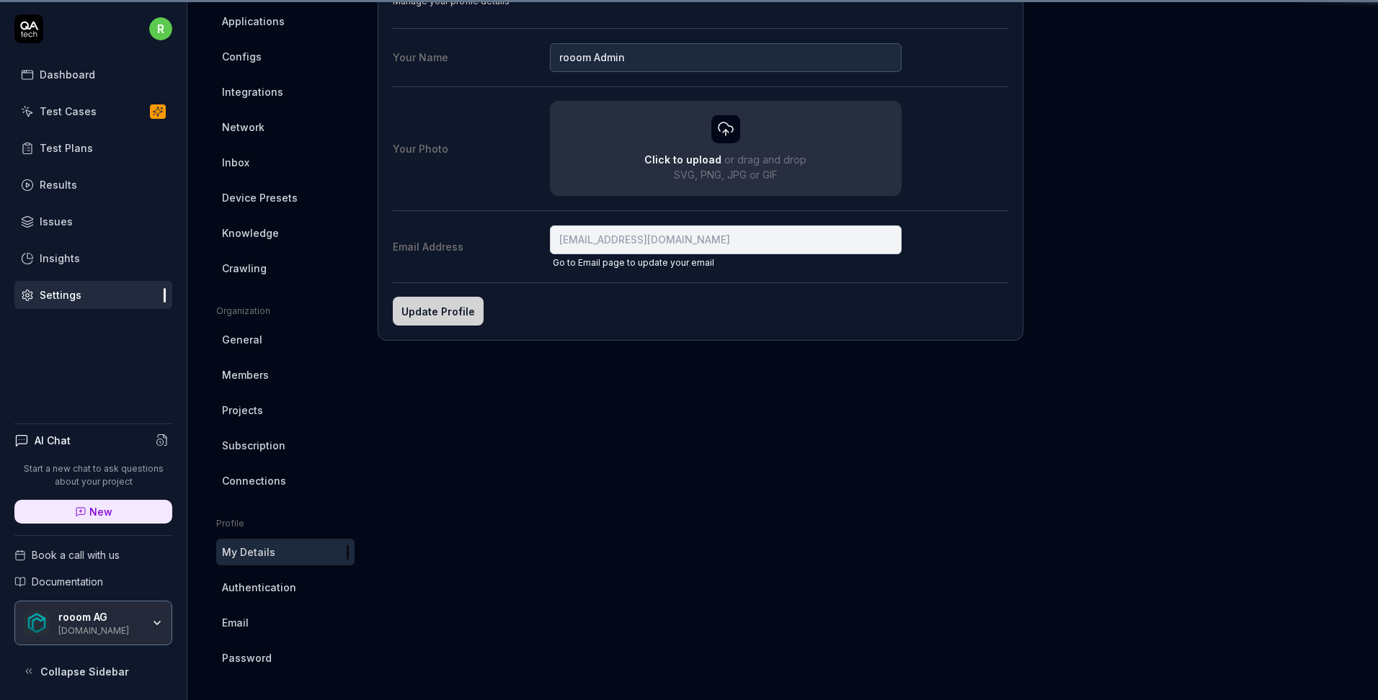
scroll to position [104, 0]
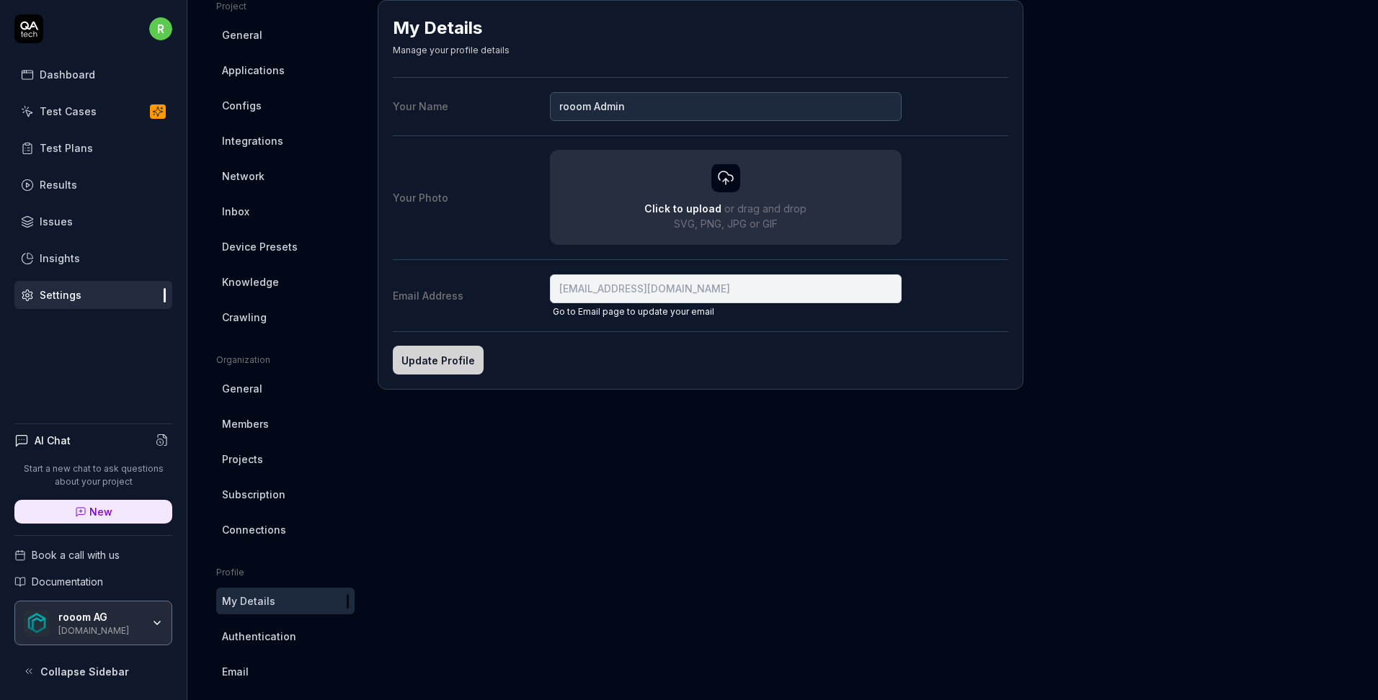
click at [259, 634] on span "Authentication" at bounding box center [259, 636] width 74 height 15
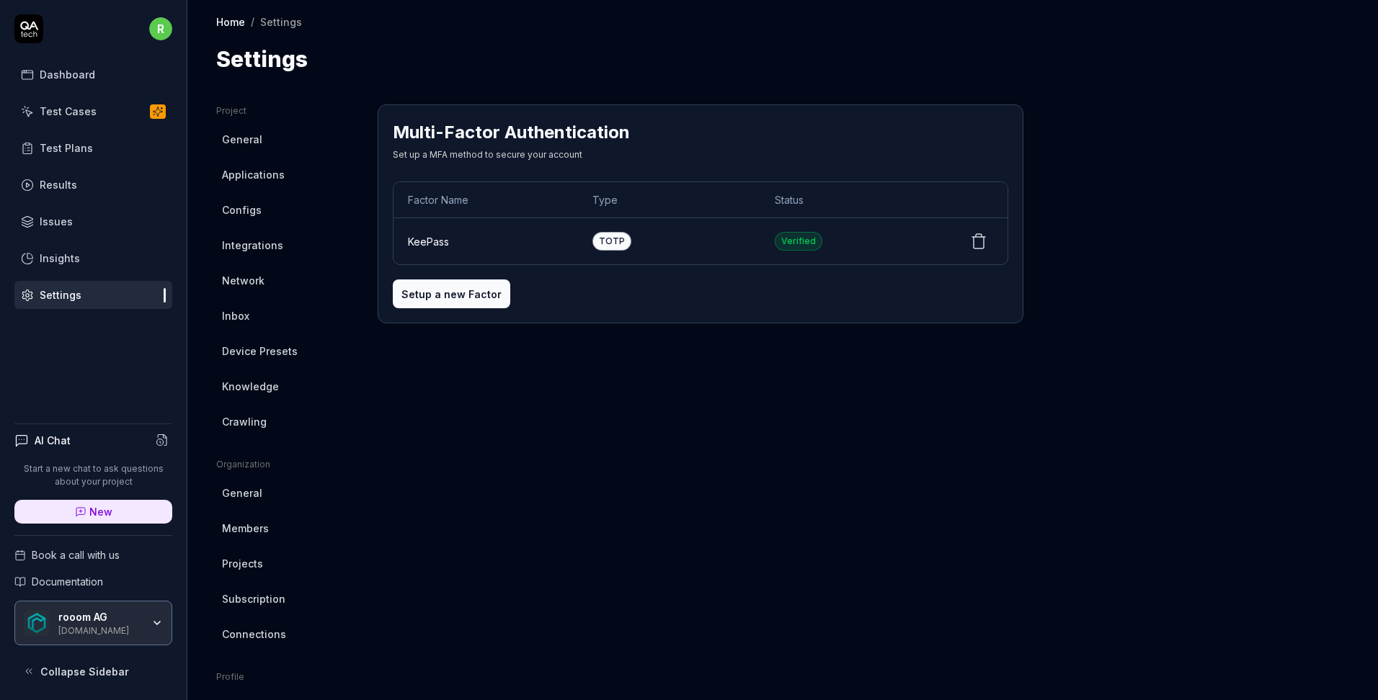
click at [245, 498] on span "General" at bounding box center [242, 493] width 40 height 15
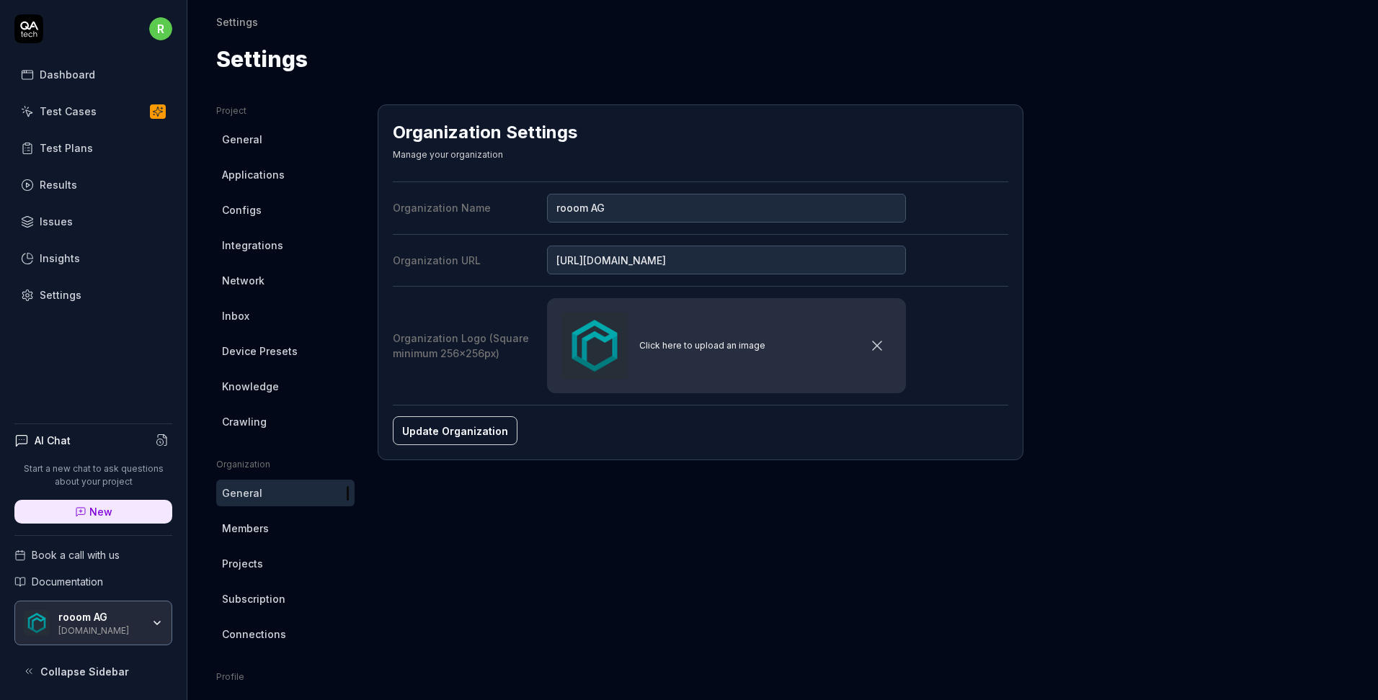
click at [249, 531] on span "Members" at bounding box center [245, 528] width 47 height 15
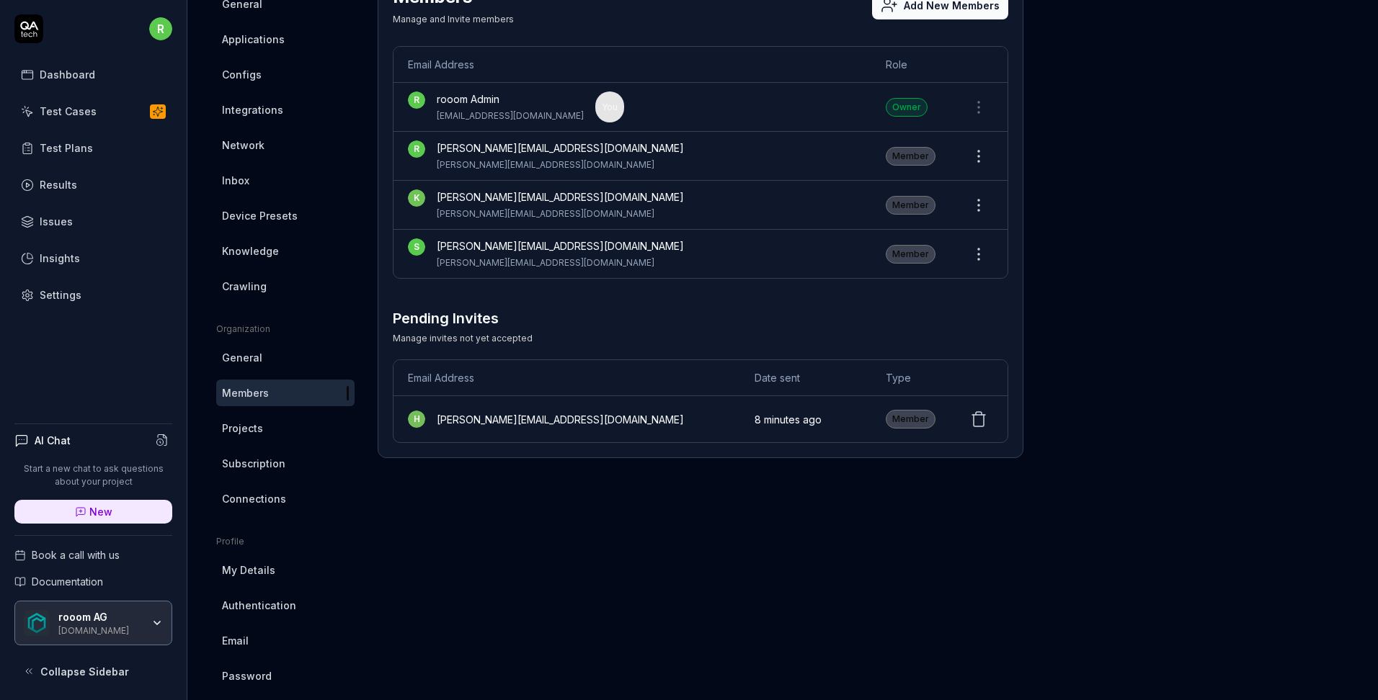
scroll to position [153, 0]
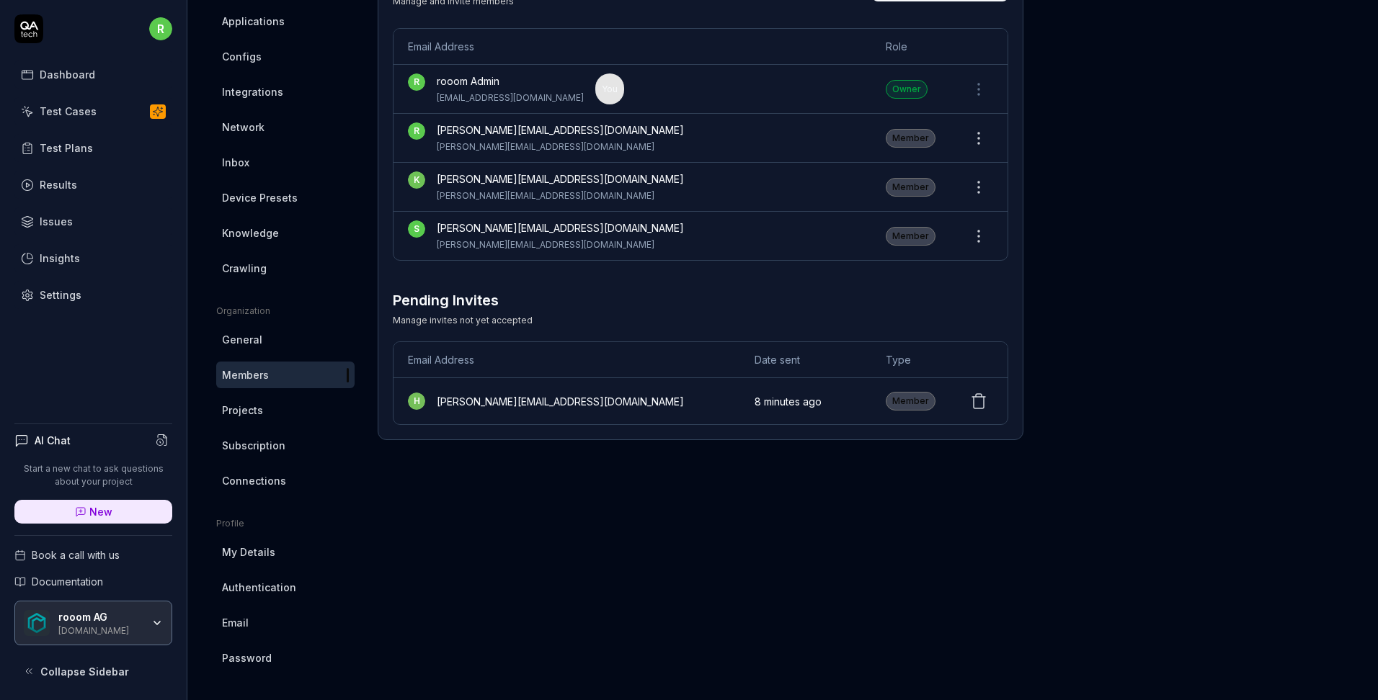
click at [254, 417] on span "Projects" at bounding box center [242, 410] width 41 height 15
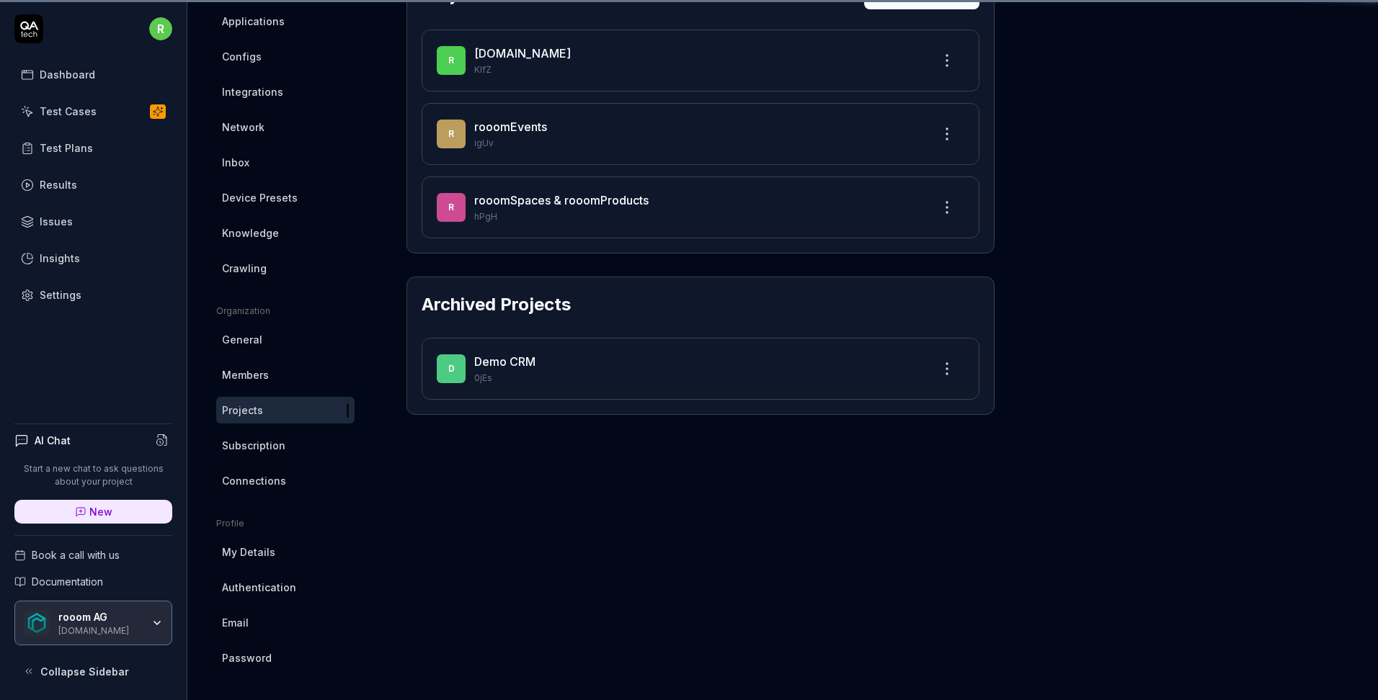
scroll to position [104, 0]
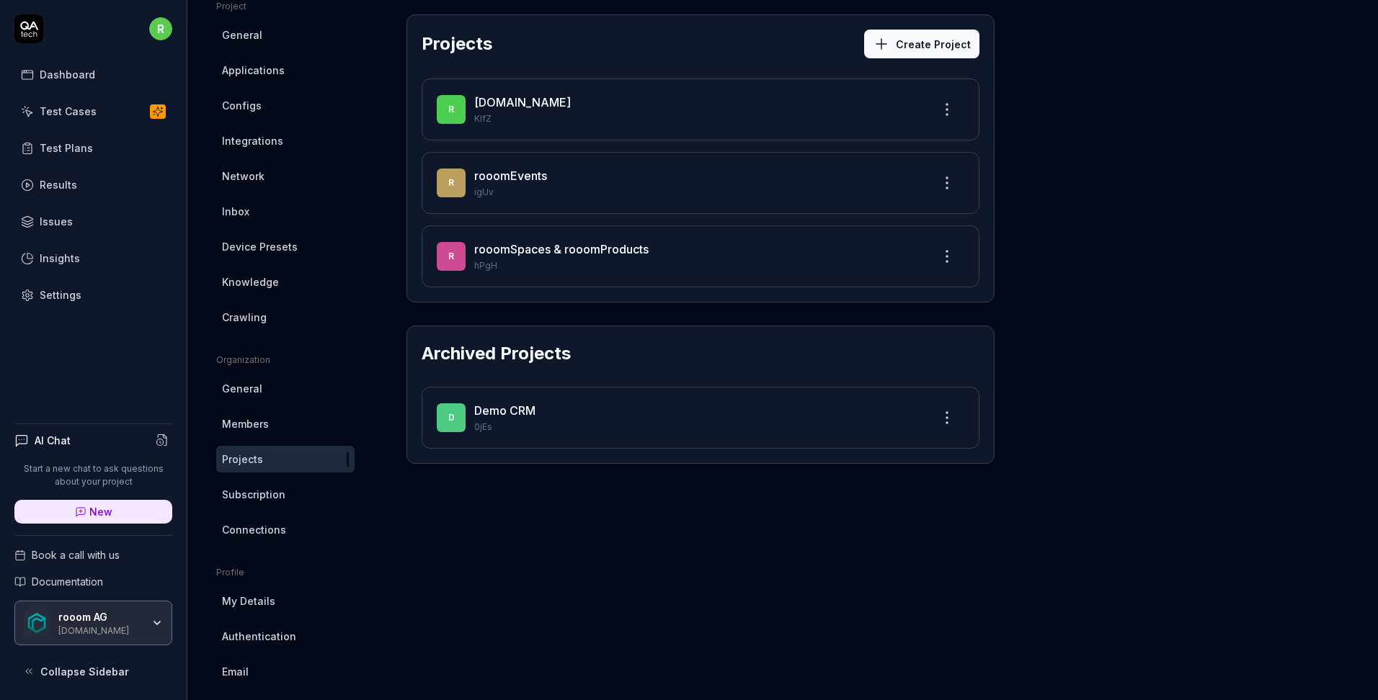
click at [248, 526] on span "Connections" at bounding box center [254, 529] width 64 height 15
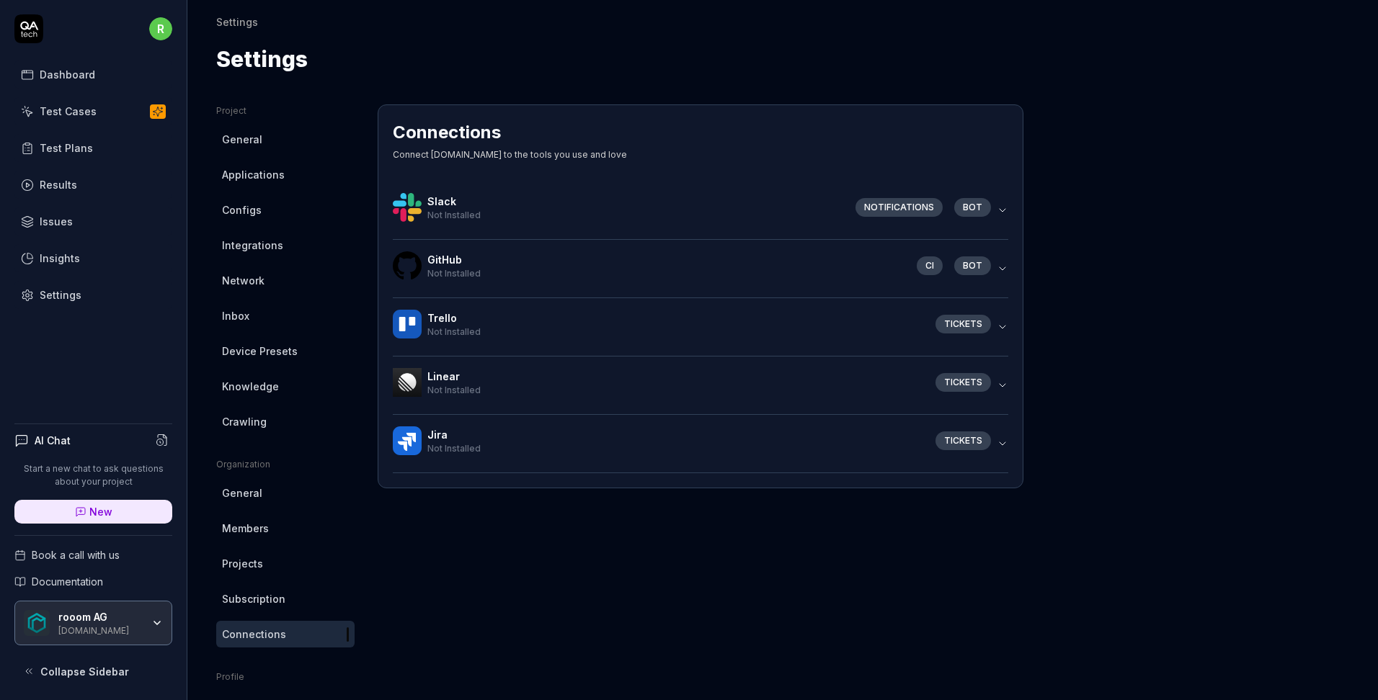
click at [994, 444] on div "Tickets" at bounding box center [960, 441] width 73 height 19
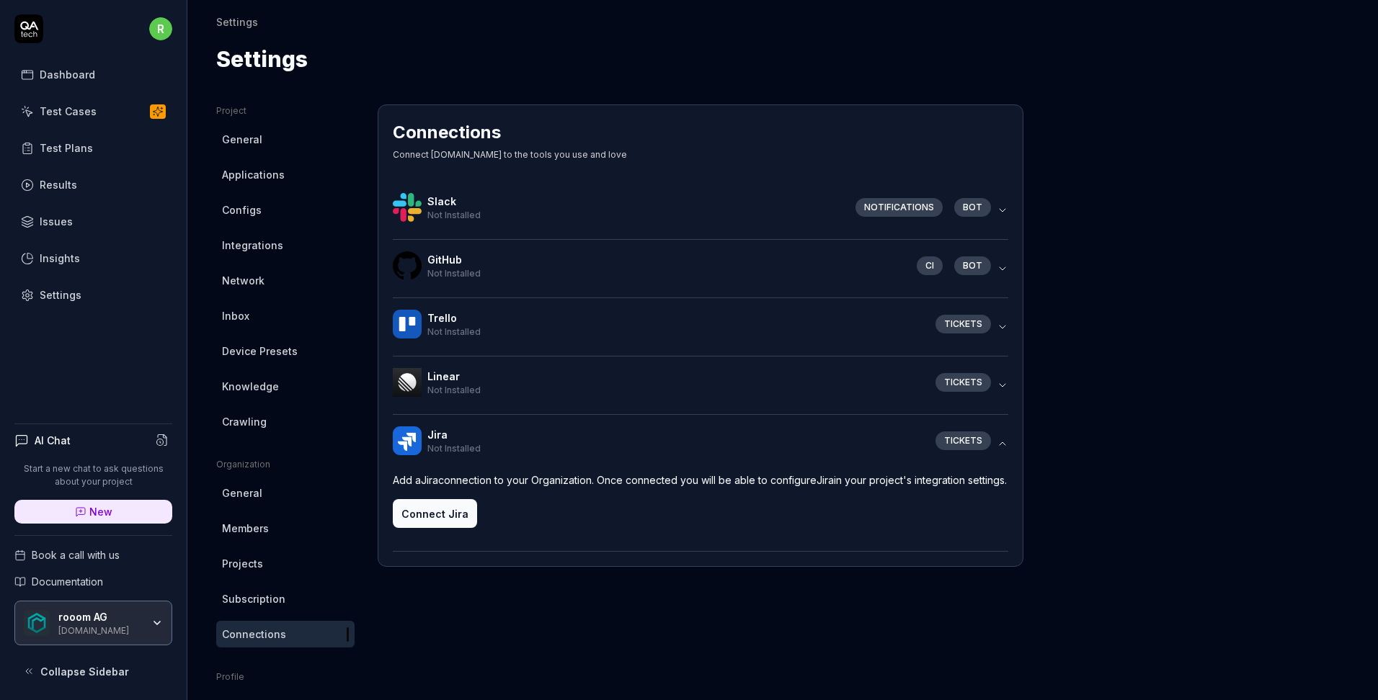
click at [435, 527] on button "Connect Jira" at bounding box center [435, 513] width 84 height 29
